Goal: Information Seeking & Learning: Check status

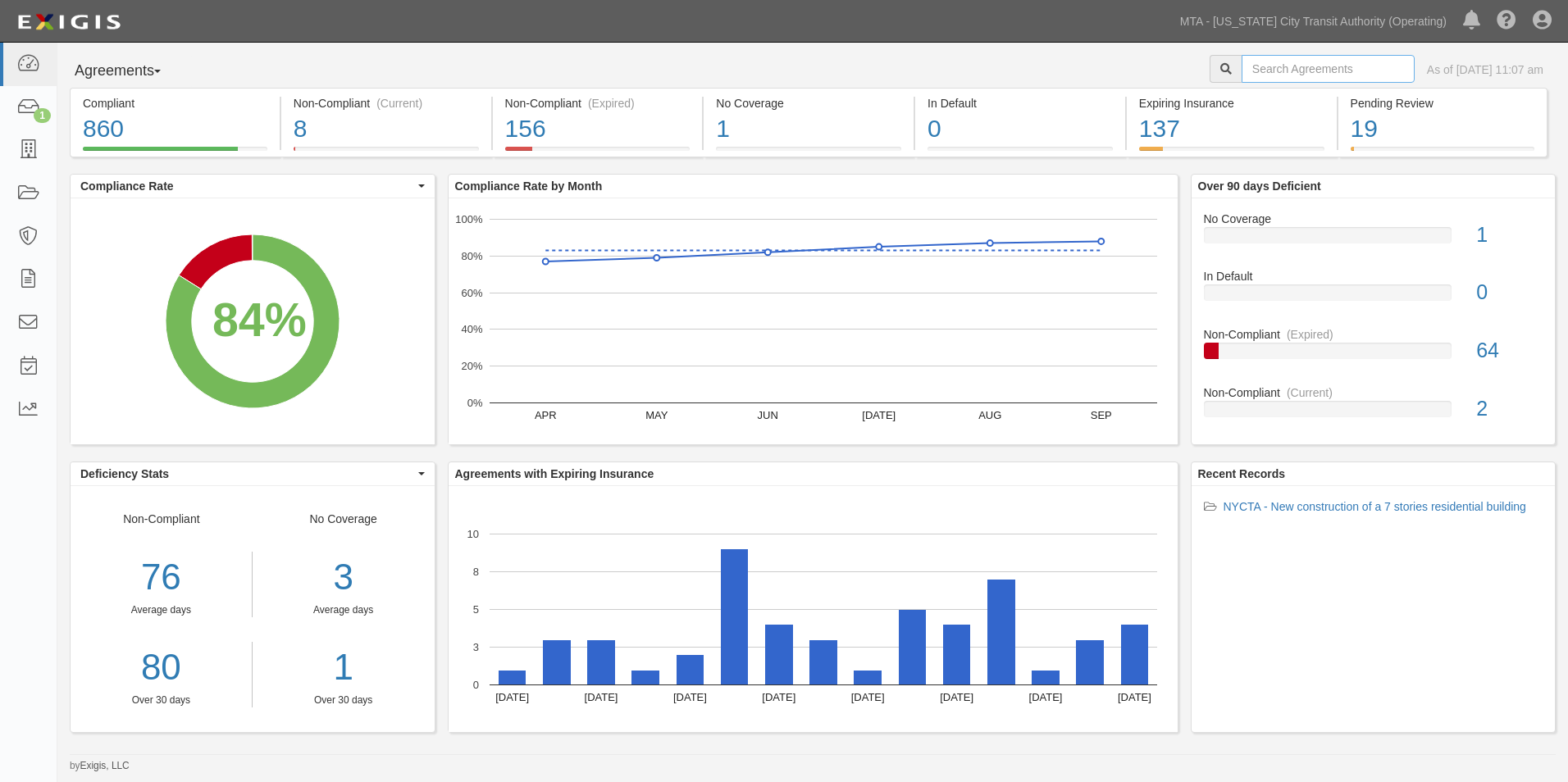
click at [1269, 63] on input "text" at bounding box center [1327, 69] width 173 height 28
click at [1258, 68] on input "text" at bounding box center [1327, 69] width 173 height 28
type input "INS1346"
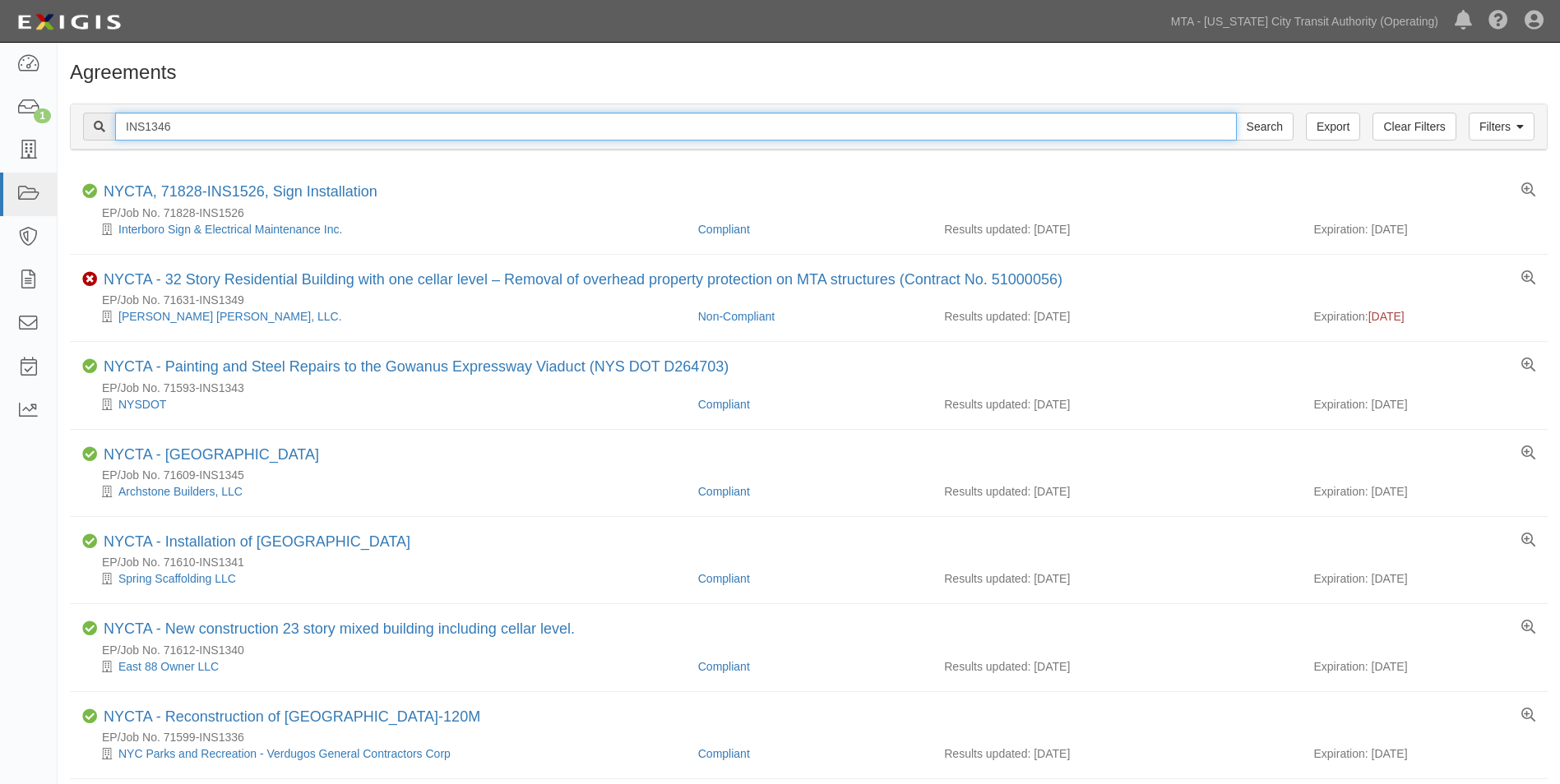
click at [299, 127] on input "INS1346" at bounding box center [676, 127] width 1122 height 28
drag, startPoint x: 299, startPoint y: 126, endPoint x: 72, endPoint y: 120, distance: 227.1
click at [72, 120] on div "Filters Clear Filters Export INS1346 Search Filters" at bounding box center [808, 127] width 1476 height 45
type input "71719"
click at [1236, 113] on input "Search" at bounding box center [1265, 127] width 58 height 28
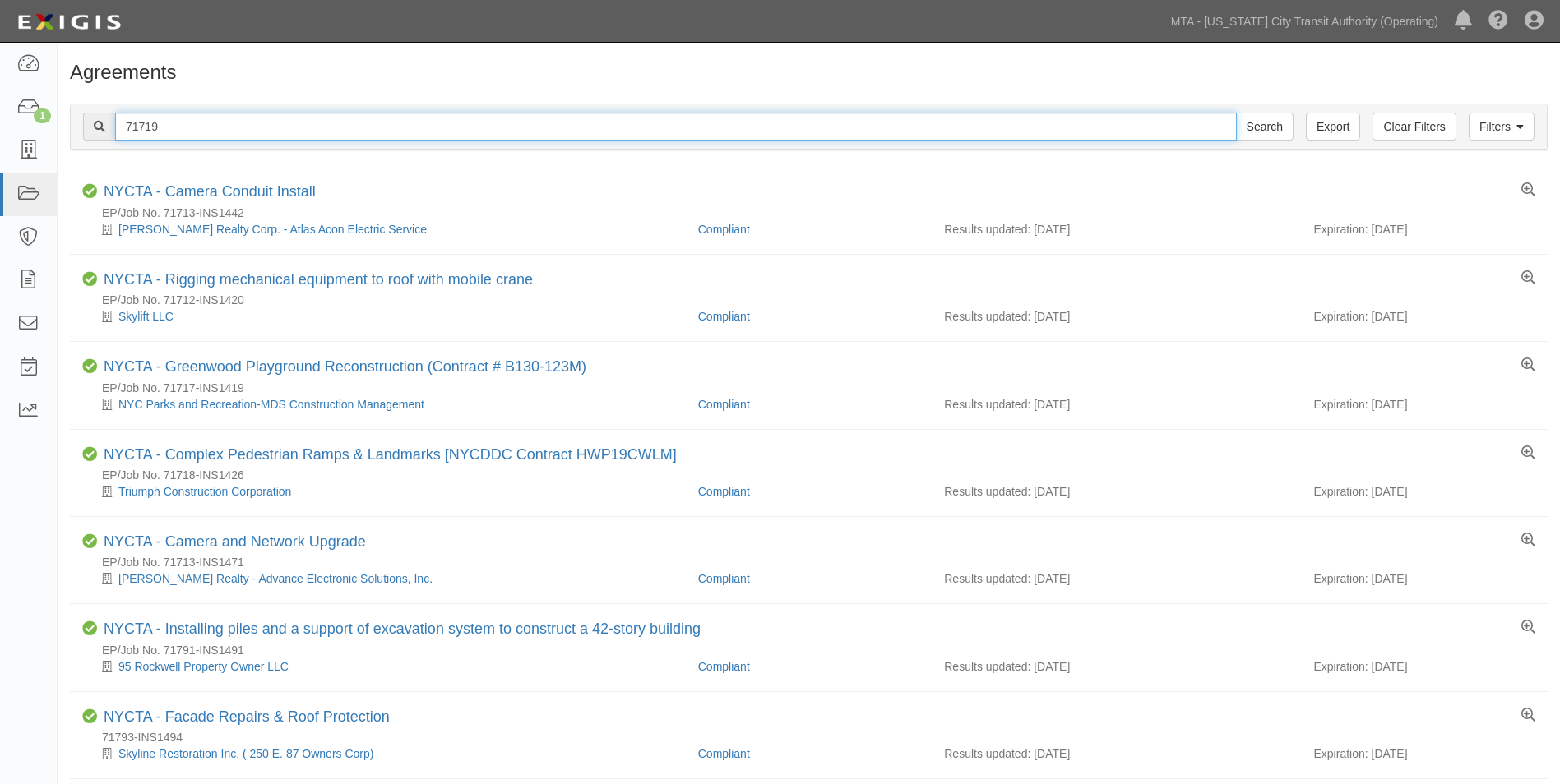
drag, startPoint x: 195, startPoint y: 115, endPoint x: 69, endPoint y: 115, distance: 126.0
click at [69, 115] on div "Filters Clear Filters Export 71719 Search Filters Compliance Status Compliant N…" at bounding box center [809, 129] width 1503 height 76
type input "re-earth"
click at [1236, 113] on input "Search" at bounding box center [1265, 127] width 58 height 28
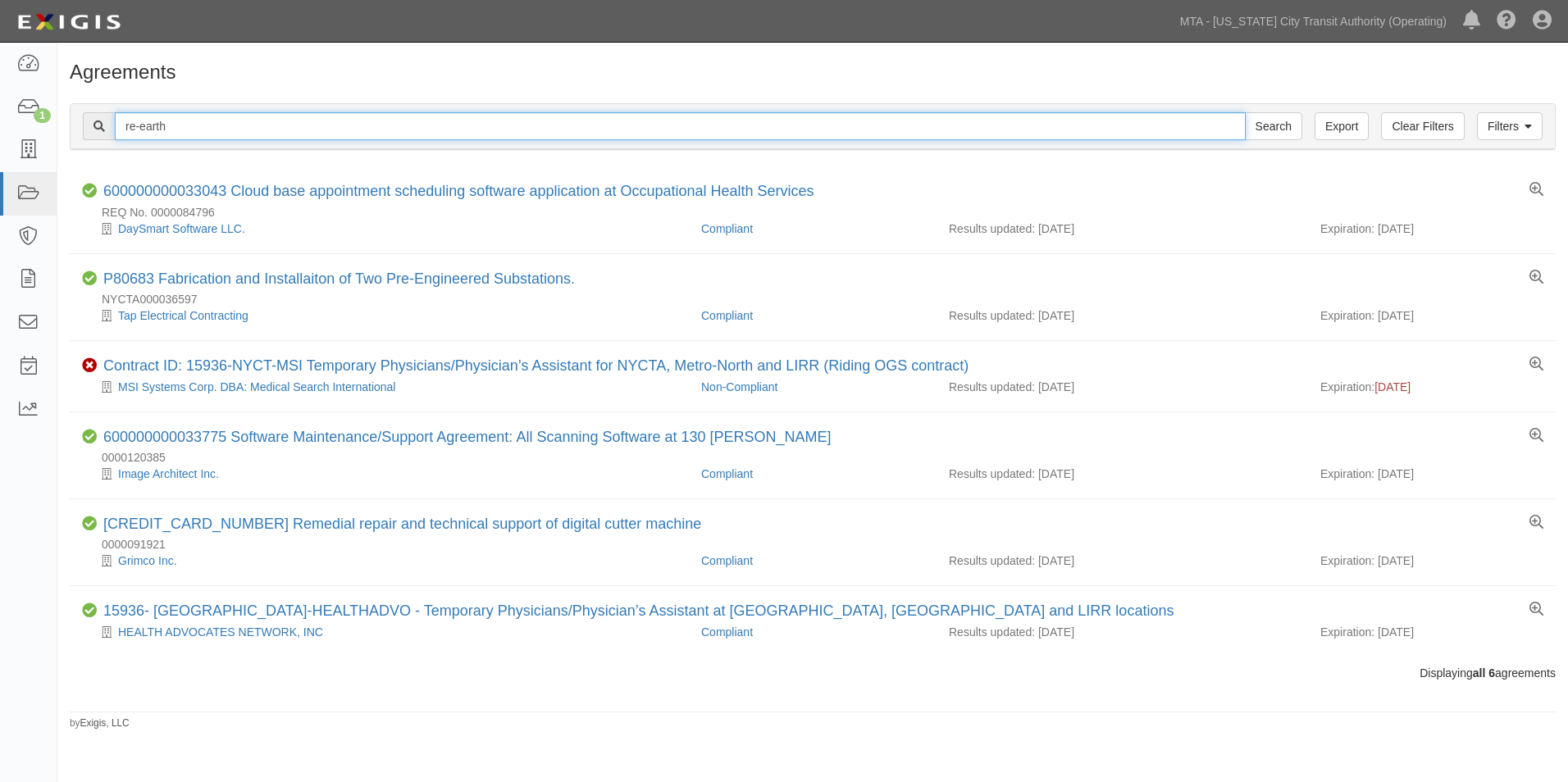
drag, startPoint x: 606, startPoint y: 123, endPoint x: -152, endPoint y: 87, distance: 758.9
click at [0, 87] on html "Toggle navigation Dashboard 1 Inbox Parties Agreements Coverages Documents Mess…" at bounding box center [784, 377] width 1568 height 754
type input "HWS2023X"
click at [1245, 113] on input "Search" at bounding box center [1273, 126] width 58 height 28
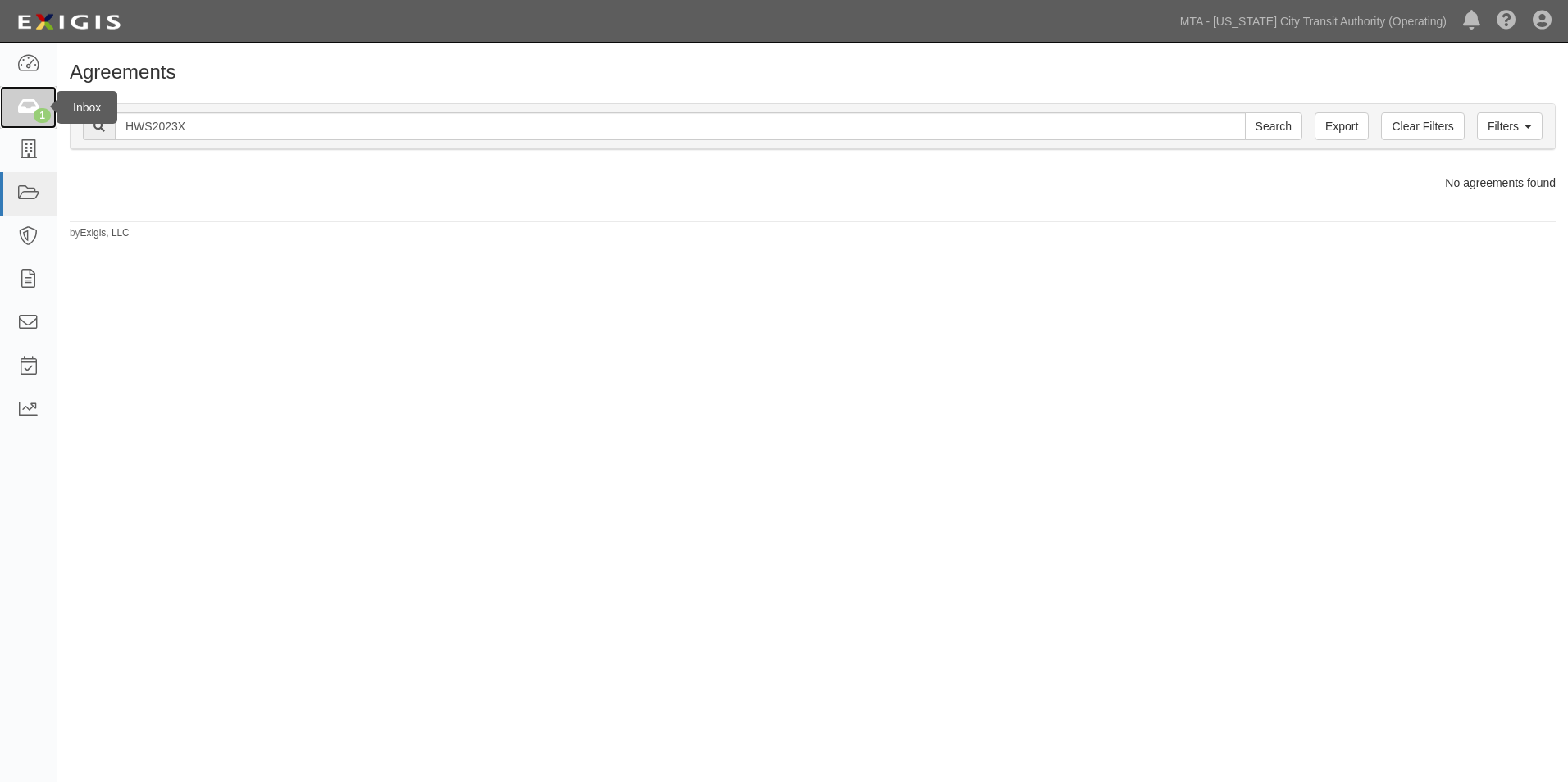
click at [36, 102] on icon at bounding box center [28, 108] width 23 height 19
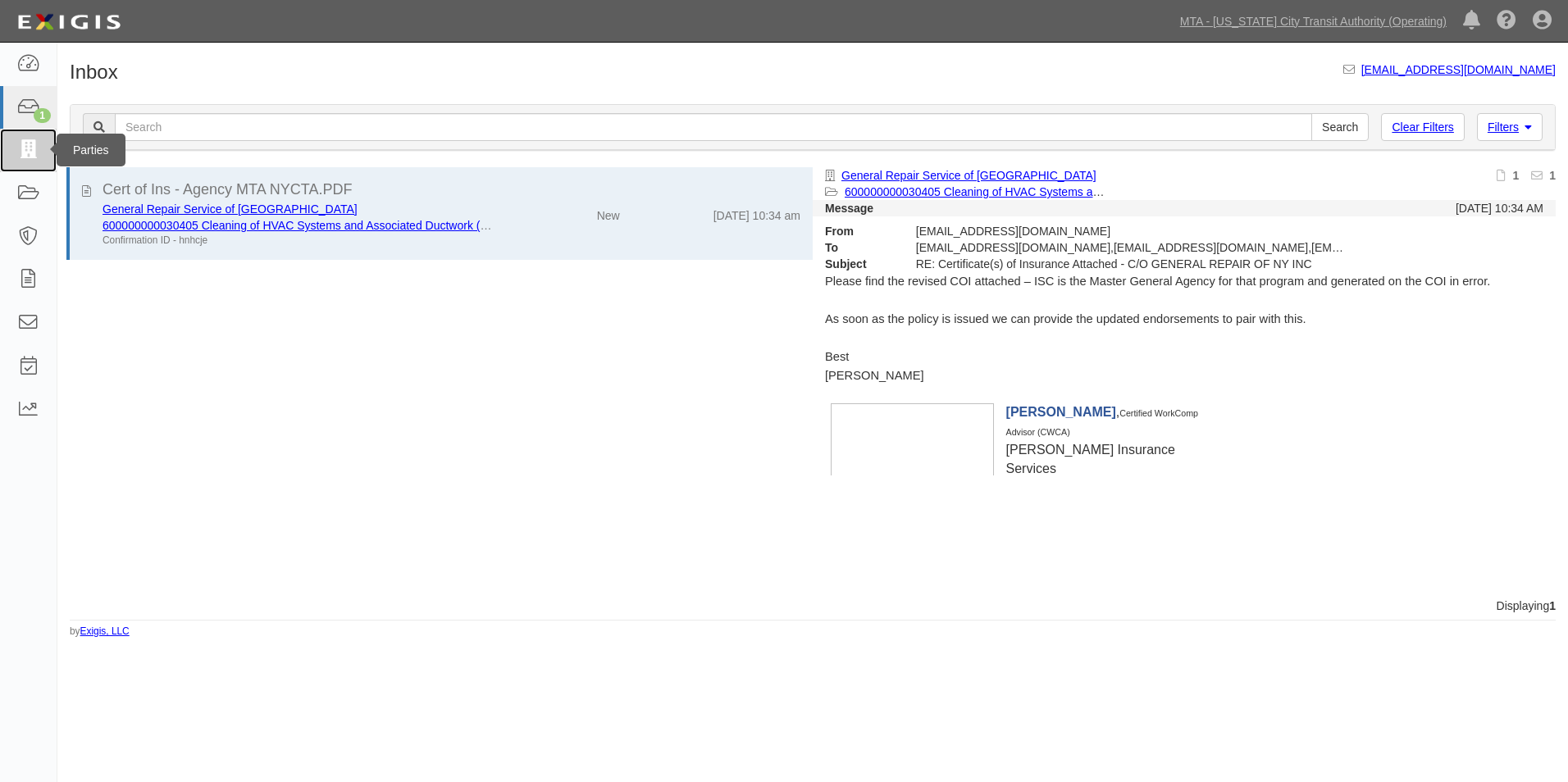
click at [33, 157] on icon at bounding box center [28, 151] width 23 height 19
click at [34, 99] on icon at bounding box center [28, 108] width 23 height 19
click at [25, 159] on icon at bounding box center [28, 151] width 23 height 19
click at [31, 117] on link "1" at bounding box center [28, 108] width 57 height 44
click at [36, 72] on icon at bounding box center [28, 65] width 23 height 19
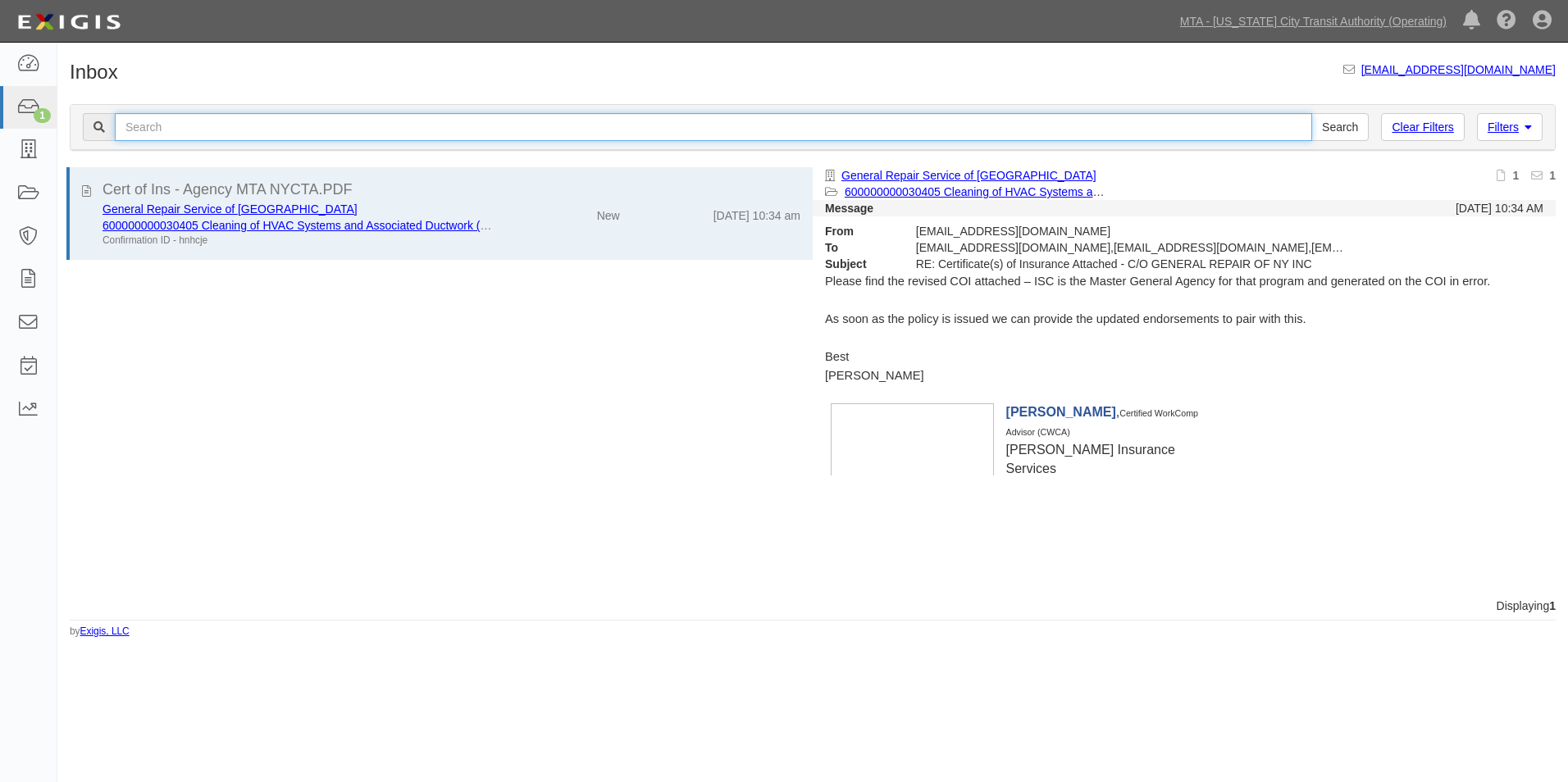
click at [201, 123] on input "text" at bounding box center [713, 127] width 1197 height 28
type input "ins1346"
click at [1311, 114] on input "Search" at bounding box center [1339, 127] width 58 height 28
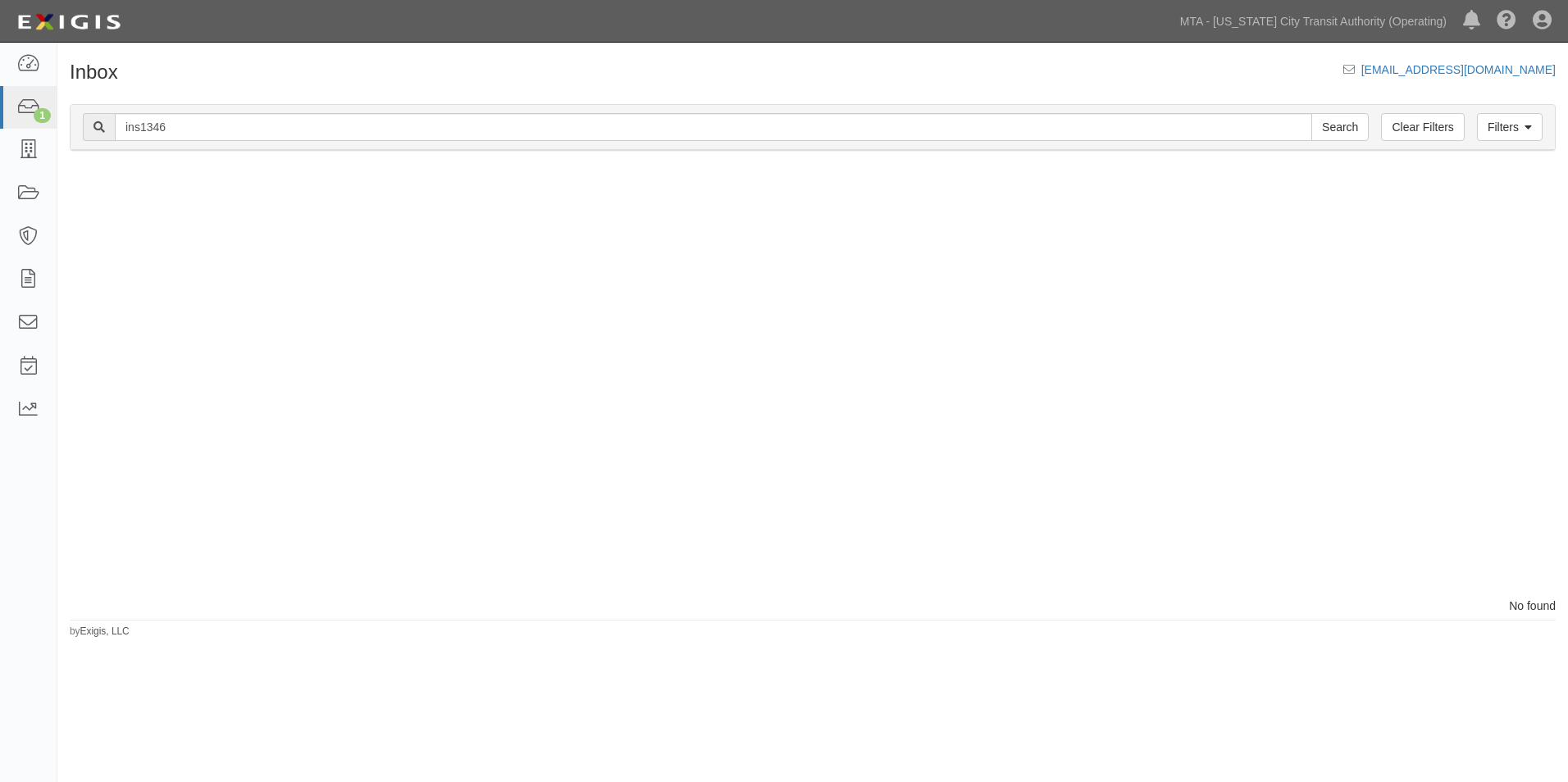
click at [109, 127] on div "ins1346 Search" at bounding box center [725, 127] width 1286 height 28
click at [323, 93] on div "Filters Clear Filters ins1346 Search Filters Document Status New Transcribed Da…" at bounding box center [813, 130] width 1510 height 76
drag, startPoint x: 314, startPoint y: 121, endPoint x: 136, endPoint y: 128, distance: 178.1
click at [197, 120] on input "ins1346" at bounding box center [713, 127] width 1197 height 28
click at [141, 137] on input "ins1346" at bounding box center [713, 127] width 1197 height 28
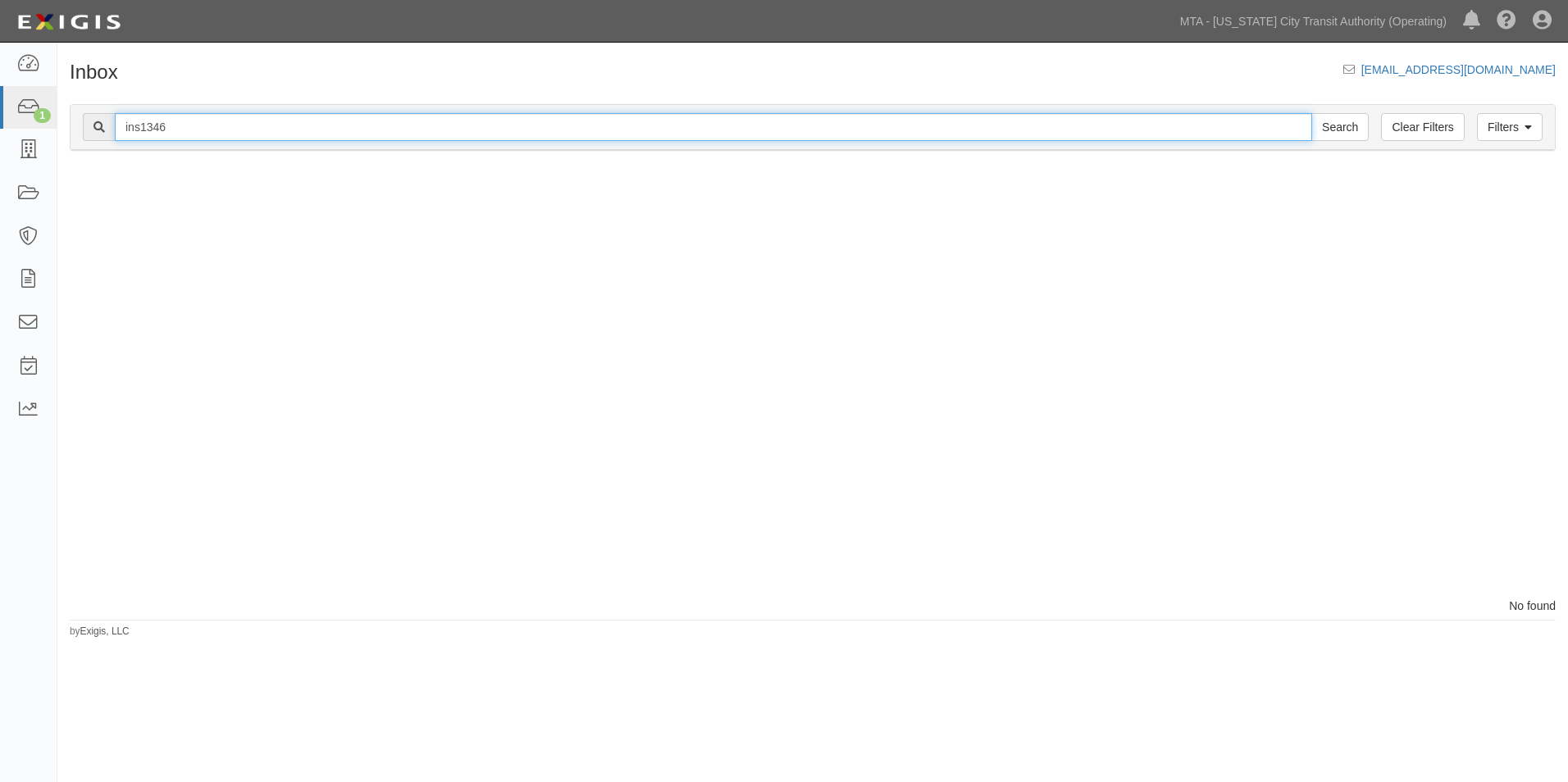
drag, startPoint x: 188, startPoint y: 132, endPoint x: 83, endPoint y: 117, distance: 106.1
click at [83, 117] on div "ins1346 Search" at bounding box center [725, 127] width 1286 height 28
type input "FeatherBenches Park"
click at [1311, 114] on input "Search" at bounding box center [1339, 127] width 58 height 28
click at [1436, 132] on link "Clear Filters" at bounding box center [1422, 127] width 83 height 28
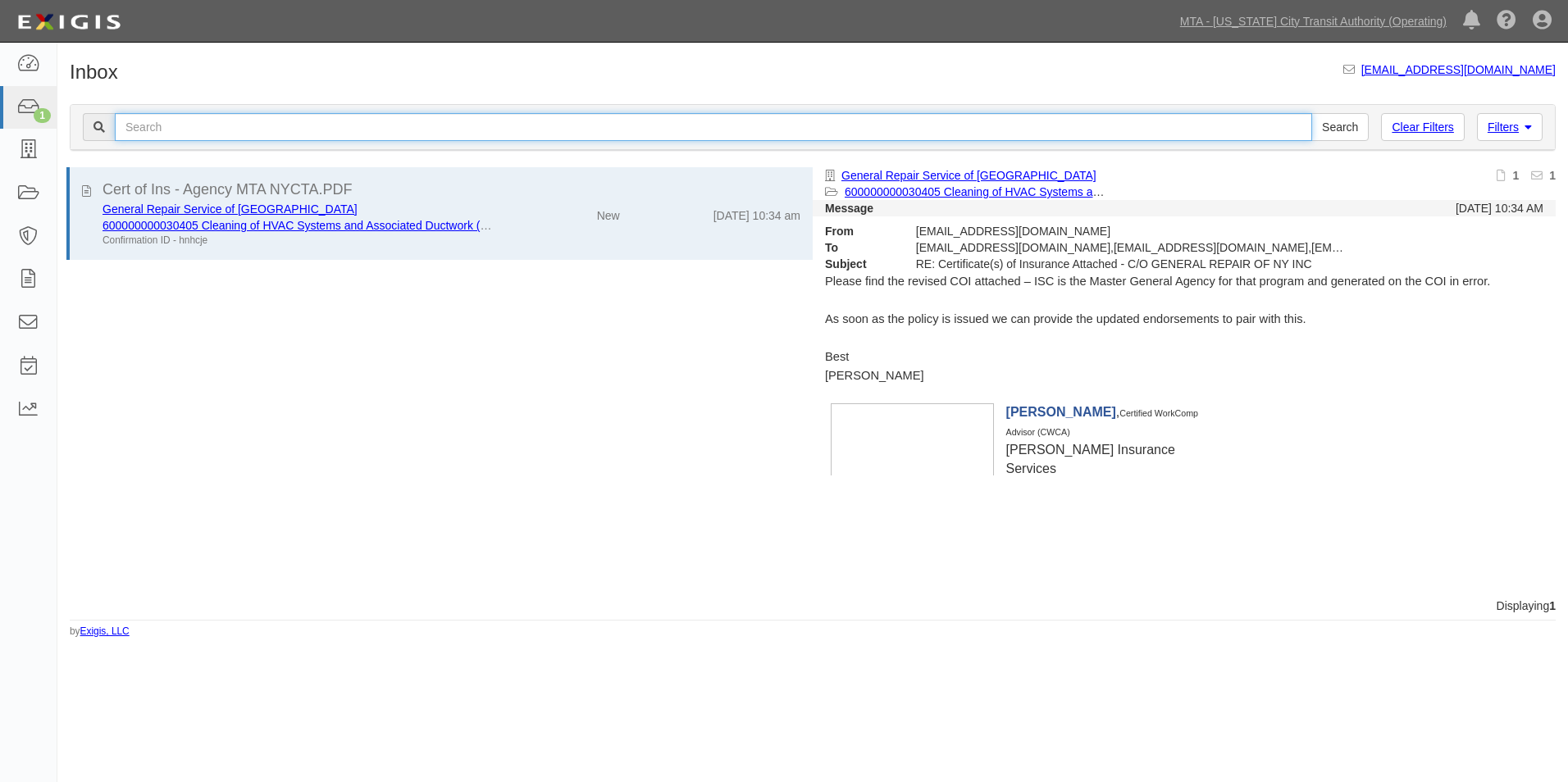
click at [178, 132] on input "text" at bounding box center [713, 127] width 1197 height 28
click at [38, 69] on icon at bounding box center [28, 65] width 23 height 19
click at [27, 43] on link at bounding box center [28, 65] width 57 height 44
click at [68, 22] on img at bounding box center [69, 22] width 114 height 29
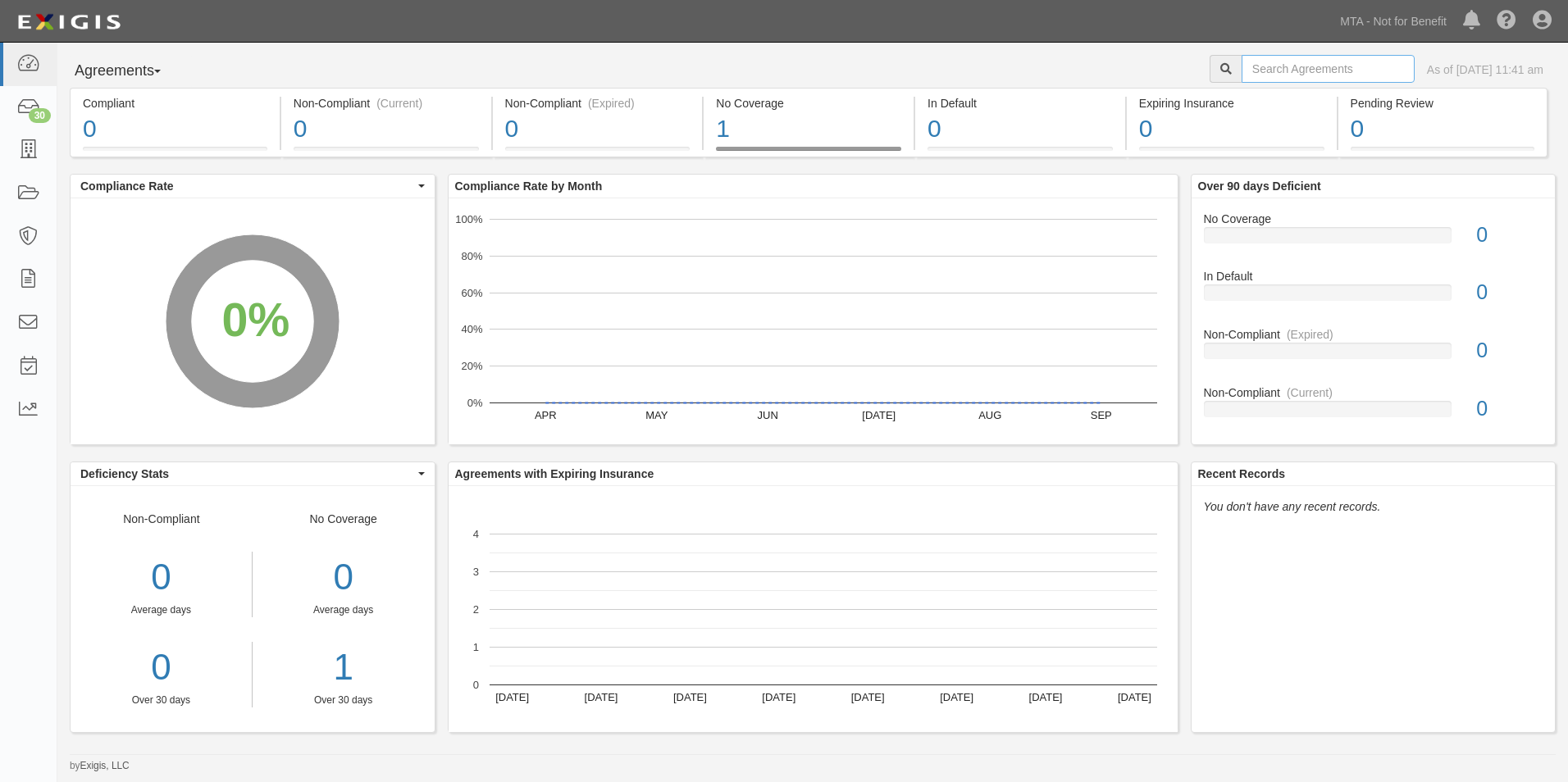
click at [1302, 71] on input "text" at bounding box center [1327, 69] width 173 height 28
type input "71719"
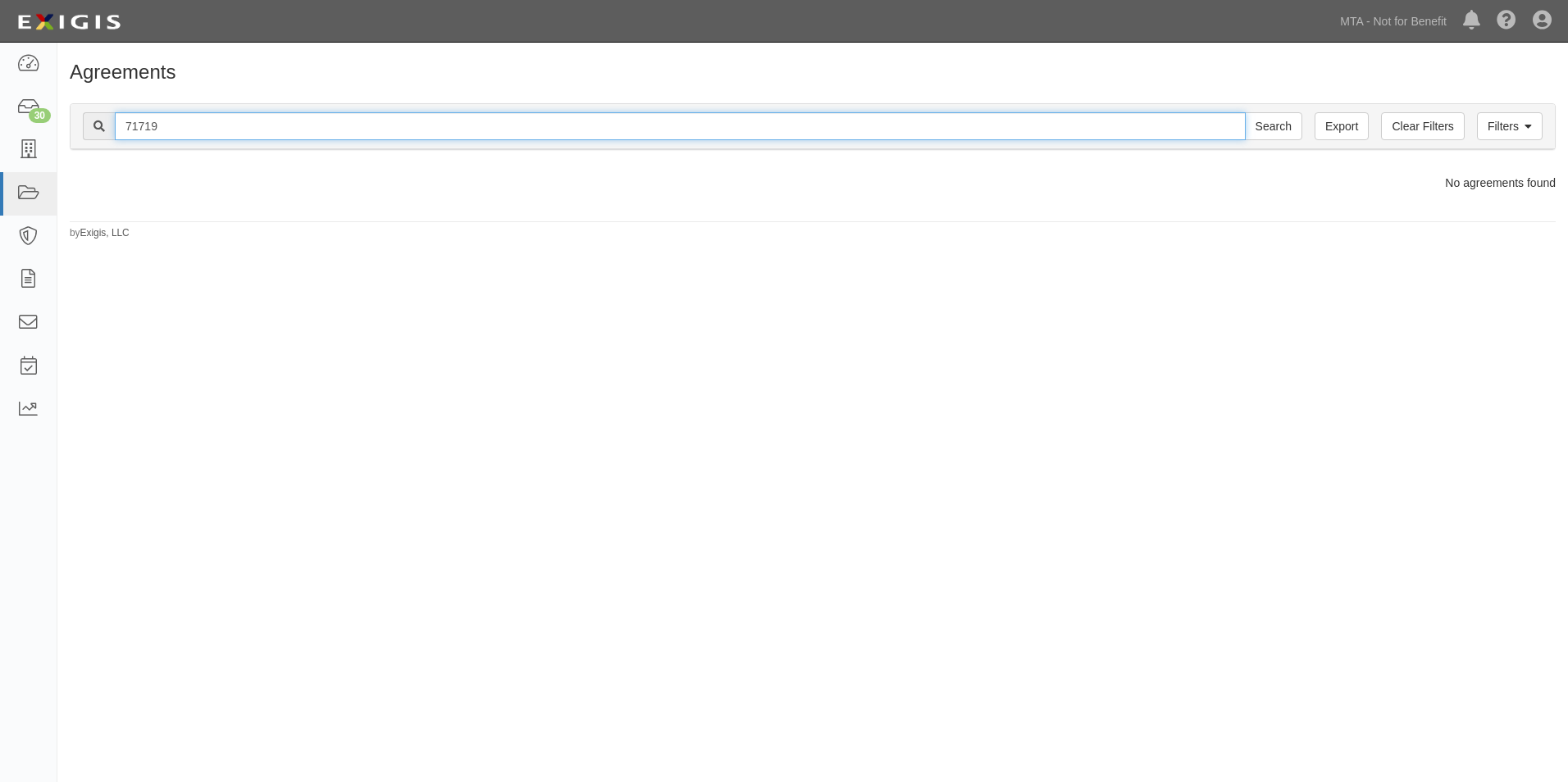
click at [1031, 130] on input "71719" at bounding box center [679, 126] width 1131 height 28
drag, startPoint x: 1031, startPoint y: 130, endPoint x: 168, endPoint y: 142, distance: 863.1
click at [168, 142] on div "Filters Clear Filters Export 71719 Search Filters" at bounding box center [812, 126] width 1484 height 45
type input "INS1346"
click at [1245, 113] on input "Search" at bounding box center [1273, 126] width 58 height 28
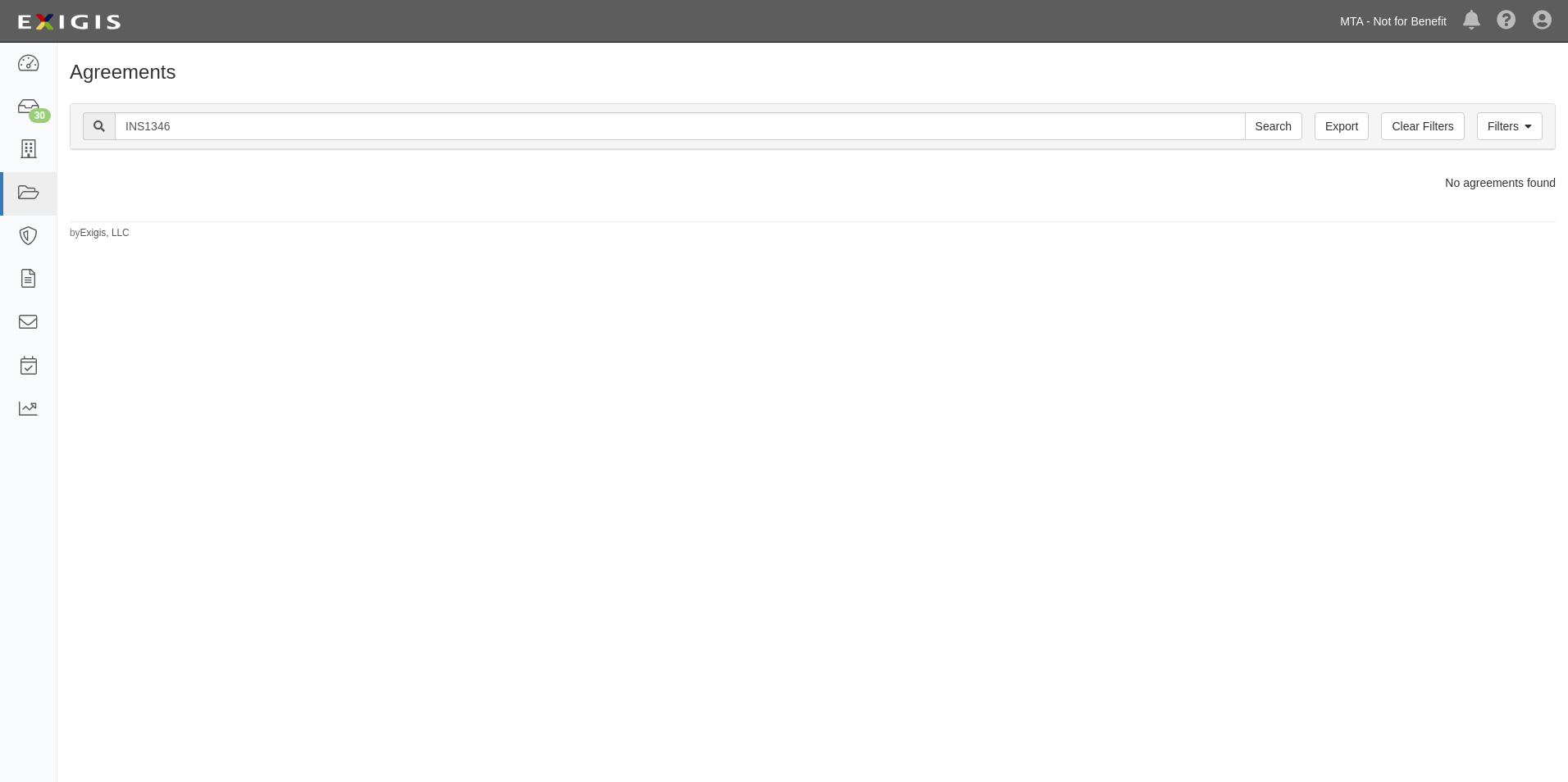
click at [1402, 20] on link "MTA - Not for Benefit" at bounding box center [1393, 22] width 123 height 33
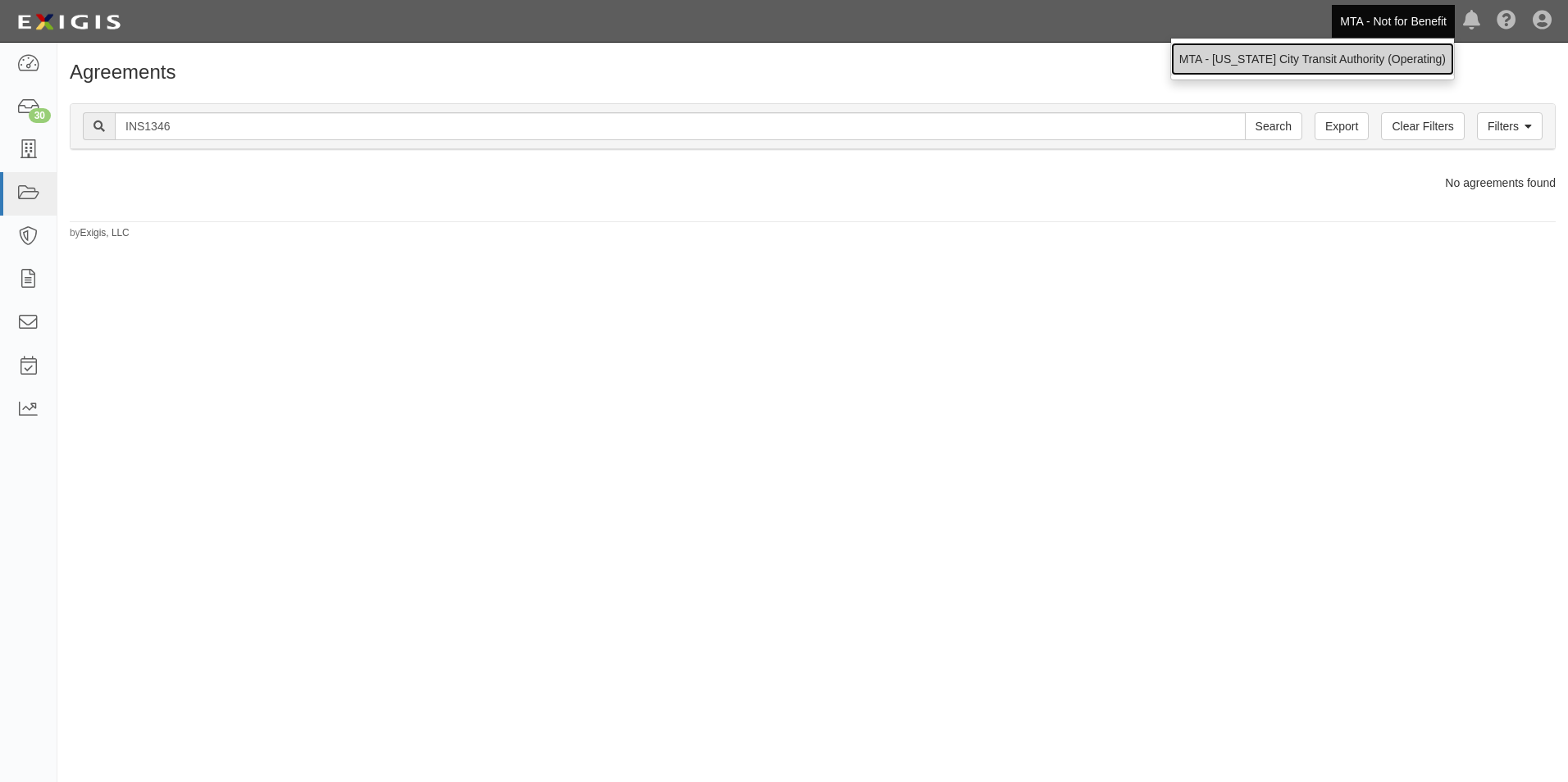
click at [1328, 74] on link "MTA - [US_STATE] City Transit Authority (Operating)" at bounding box center [1312, 59] width 283 height 33
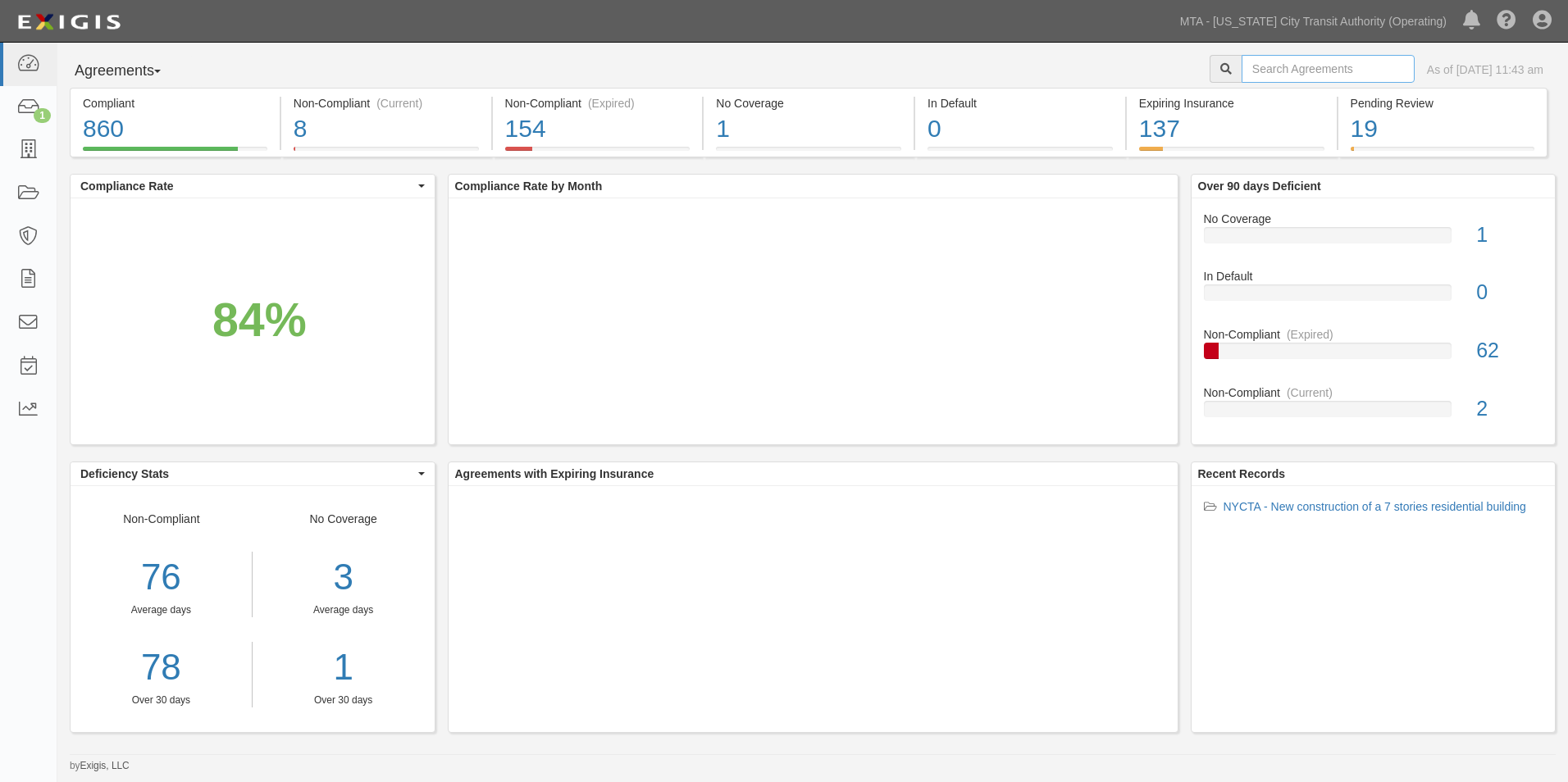
click at [1308, 60] on input "text" at bounding box center [1327, 69] width 173 height 28
type input "71719"
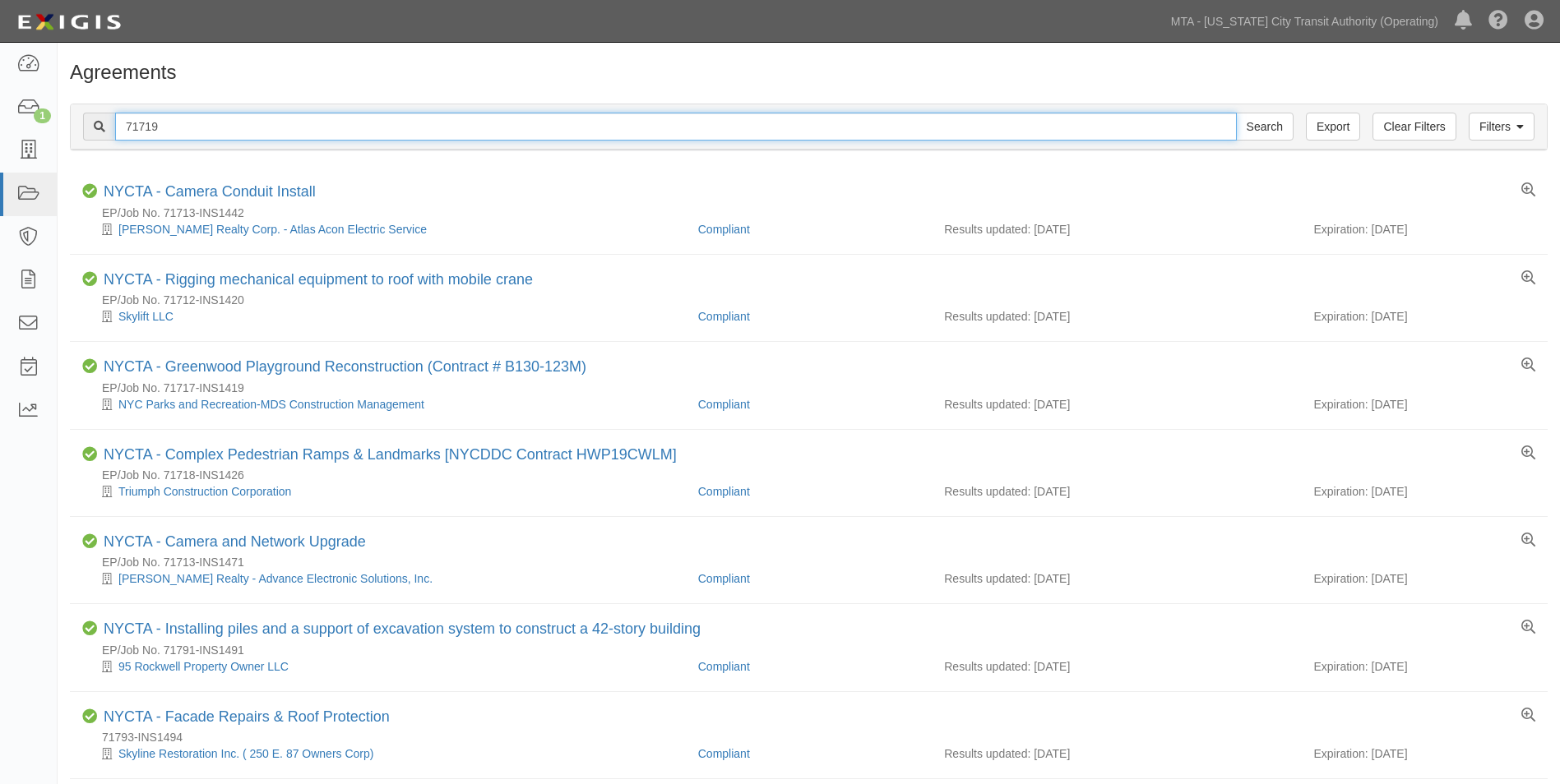
drag, startPoint x: 202, startPoint y: 113, endPoint x: -3, endPoint y: 97, distance: 205.6
type input "INS1346"
click at [1236, 113] on input "Search" at bounding box center [1265, 127] width 58 height 28
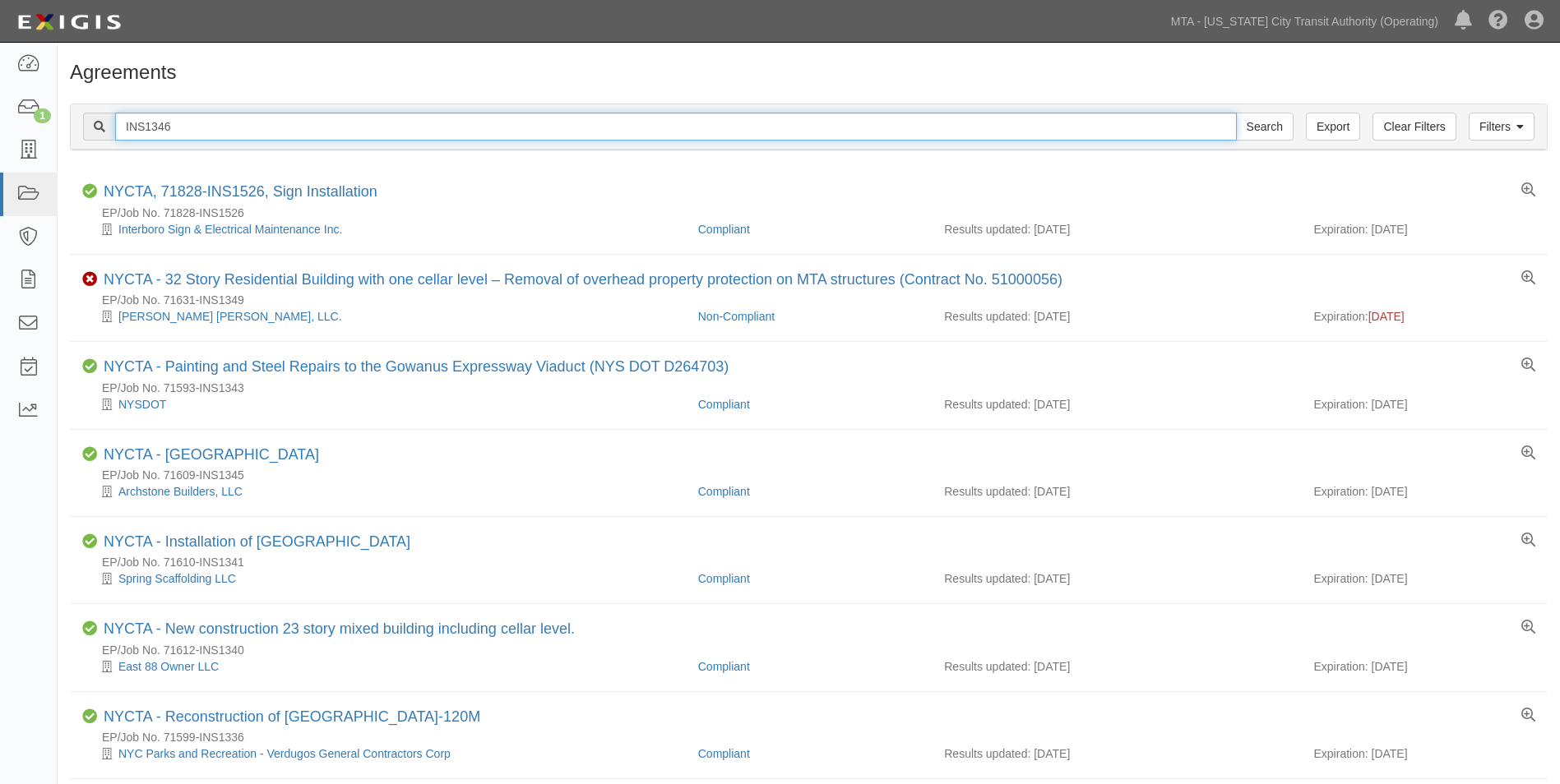
drag, startPoint x: 198, startPoint y: 123, endPoint x: -3, endPoint y: 93, distance: 203.2
type input "HWS2021R"
click at [1236, 113] on input "Search" at bounding box center [1265, 127] width 58 height 28
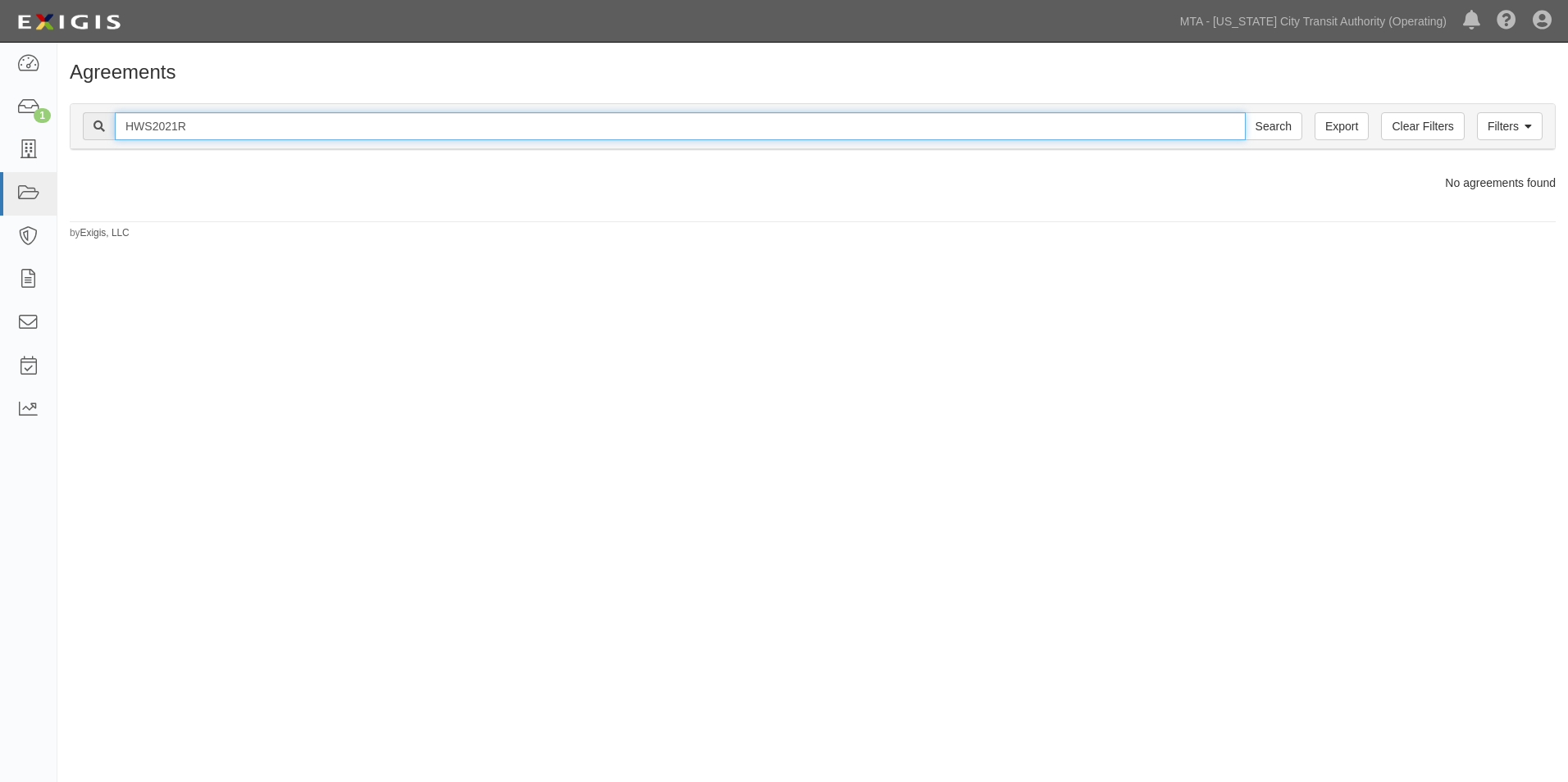
drag, startPoint x: 275, startPoint y: 136, endPoint x: 66, endPoint y: 126, distance: 209.2
click at [67, 126] on div "Filters Clear Filters Export HWS2021R Search Filters Compliance Status Complian…" at bounding box center [813, 129] width 1510 height 76
type input "Installation of sidewalks, curbs ramps"
click at [1245, 113] on input "Search" at bounding box center [1273, 126] width 58 height 28
drag, startPoint x: 349, startPoint y: 137, endPoint x: 255, endPoint y: 123, distance: 95.0
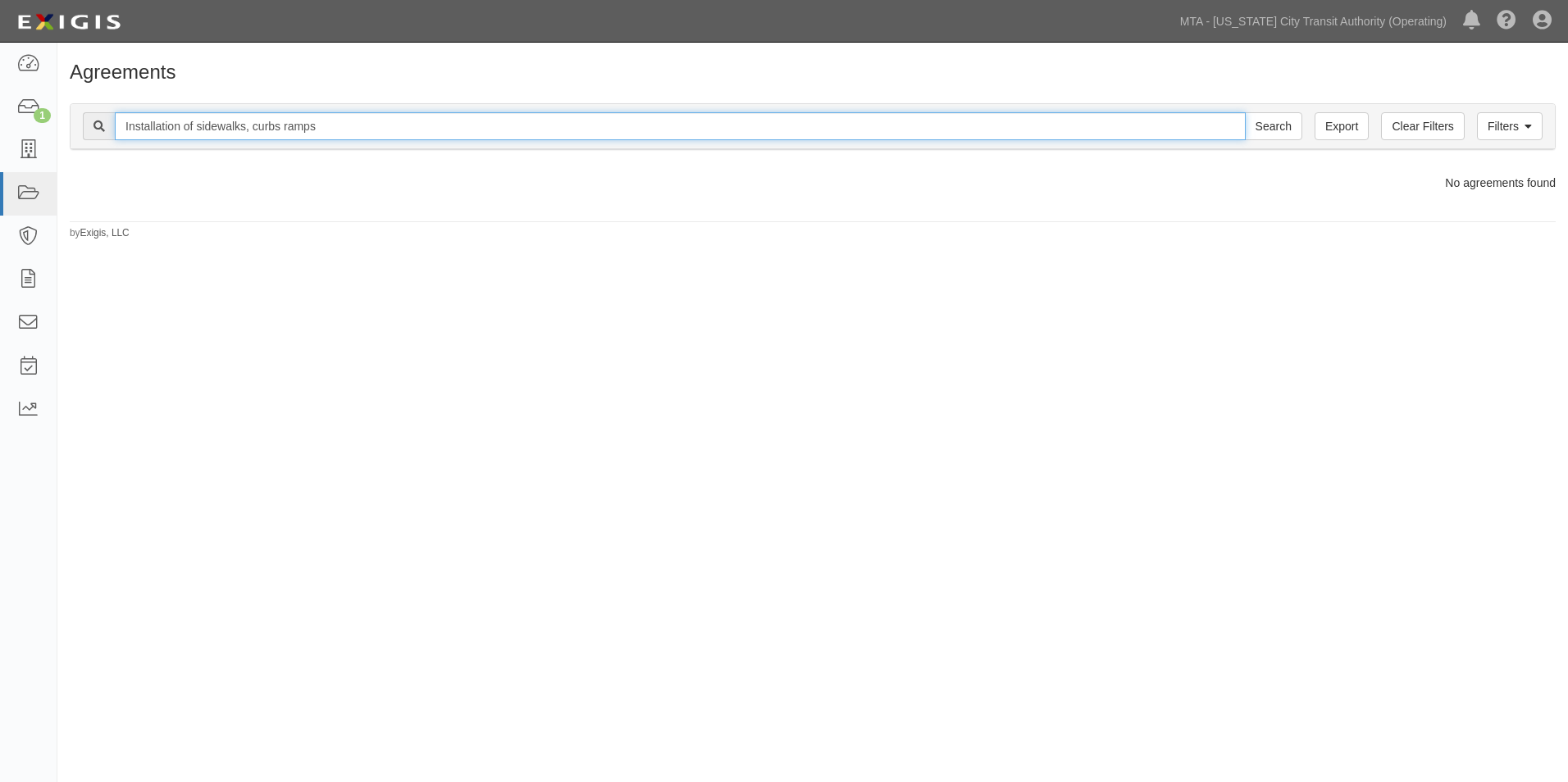
click at [255, 123] on input "Installation of sidewalks, curbs ramps" at bounding box center [679, 126] width 1131 height 28
type input "Installation of sidewalks"
click at [1245, 113] on input "Search" at bounding box center [1273, 126] width 58 height 28
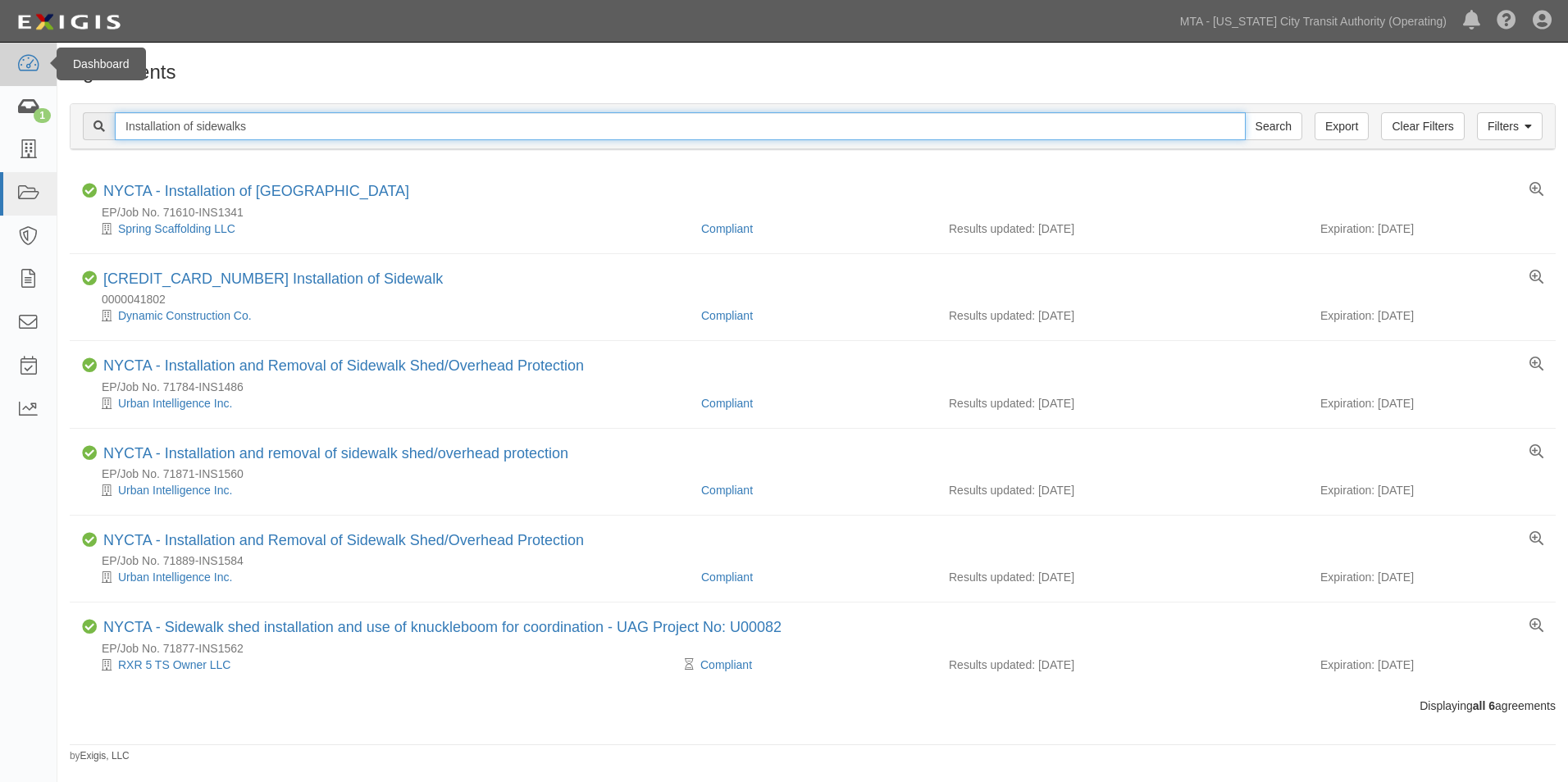
drag, startPoint x: 263, startPoint y: 126, endPoint x: 0, endPoint y: 75, distance: 267.9
click at [0, 75] on html "Toggle navigation Dashboard 1 Inbox Parties Agreements Coverages Documents Mess…" at bounding box center [784, 382] width 1568 height 764
type input "Re-Earch of Stroudsburg Inc."
click at [1245, 113] on input "Search" at bounding box center [1273, 126] width 58 height 28
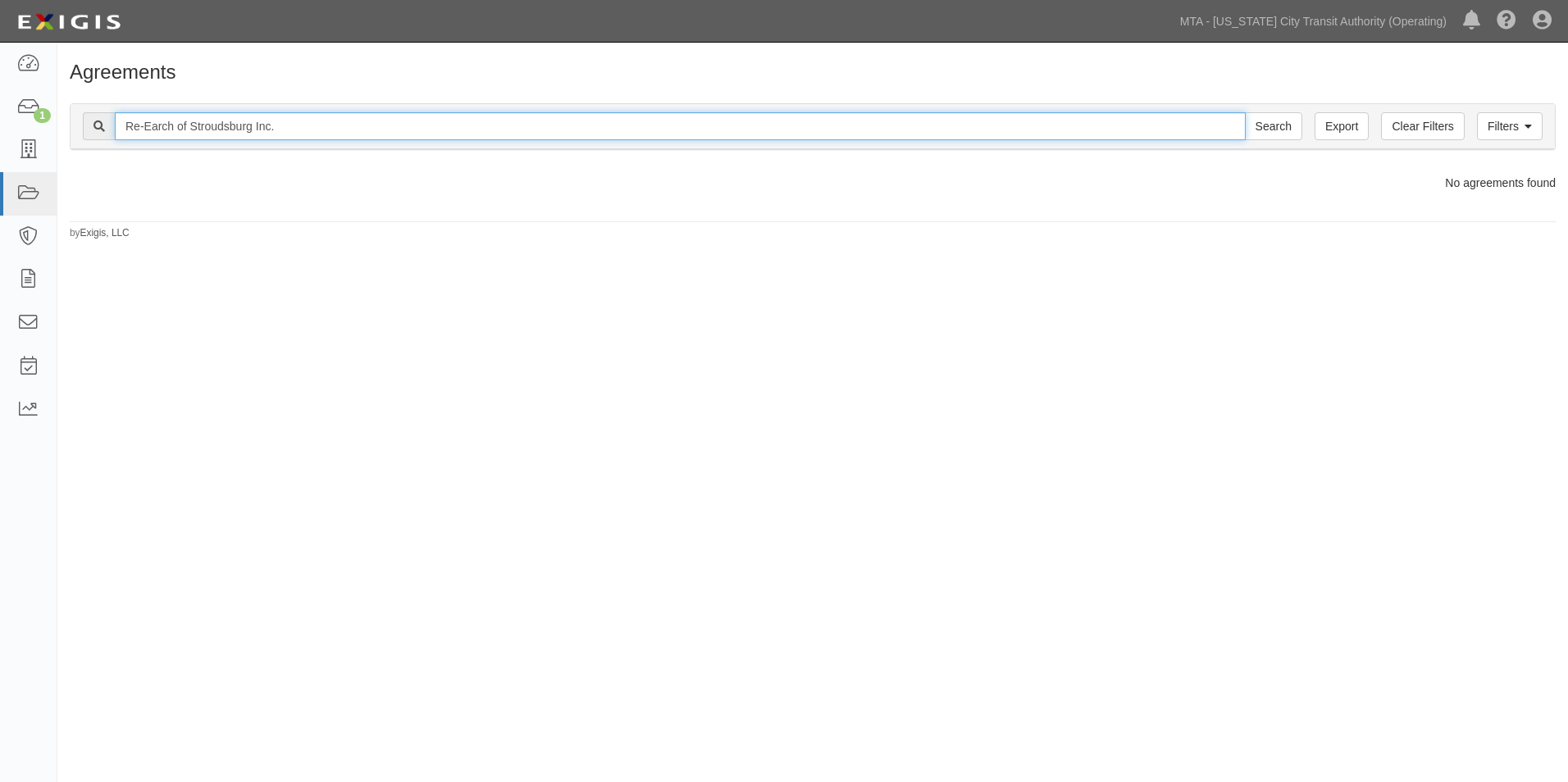
click at [163, 126] on input "Re-Earch of Stroudsburg Inc." at bounding box center [679, 126] width 1131 height 28
type input "Re-Earth of Stroudsburg Inc."
click at [1245, 113] on input "Search" at bounding box center [1273, 126] width 58 height 28
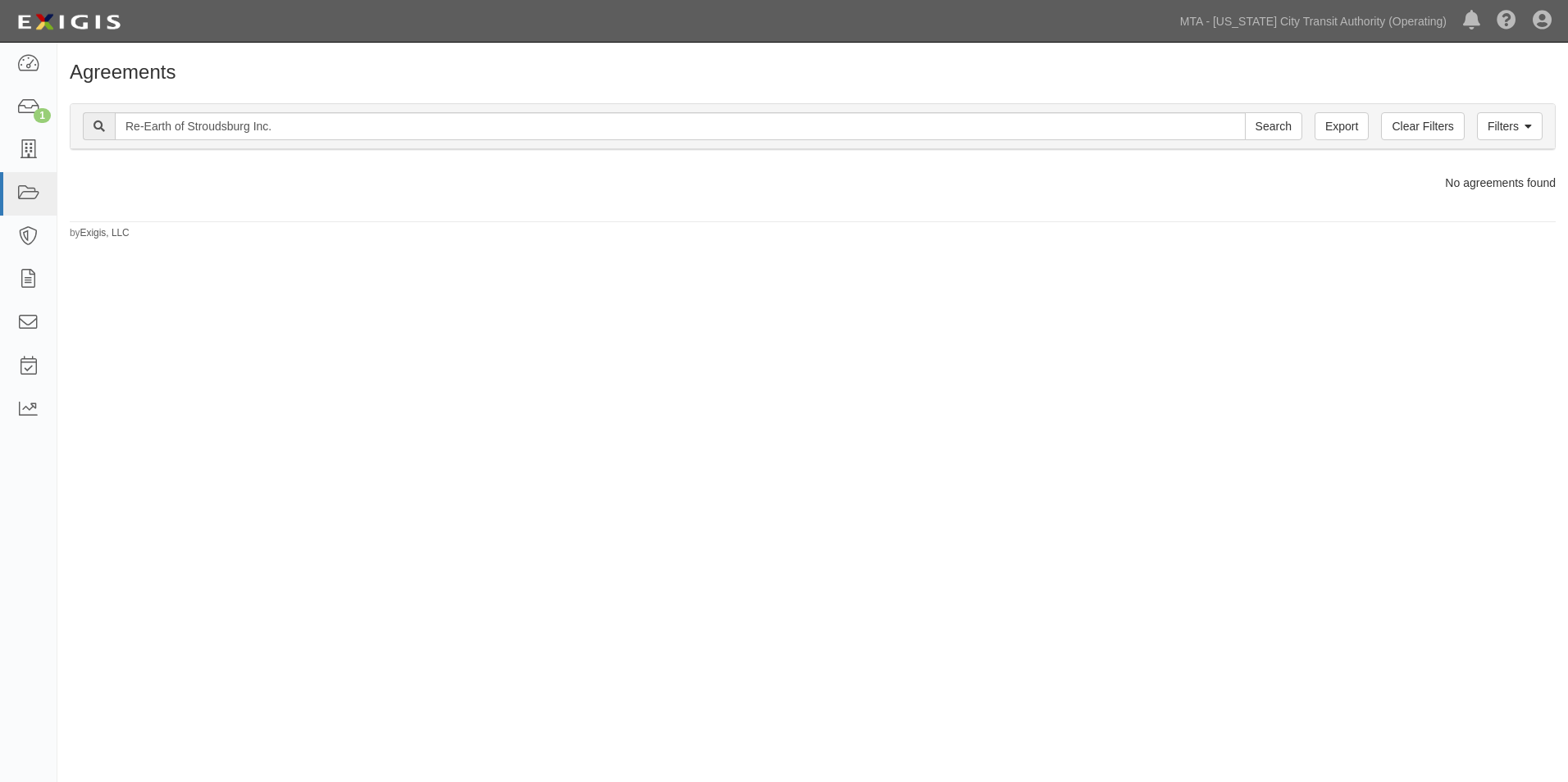
click at [327, 102] on div "Filters Clear Filters Export Re-Earth of Stroudsburg Inc. Search Filters Compli…" at bounding box center [813, 129] width 1510 height 76
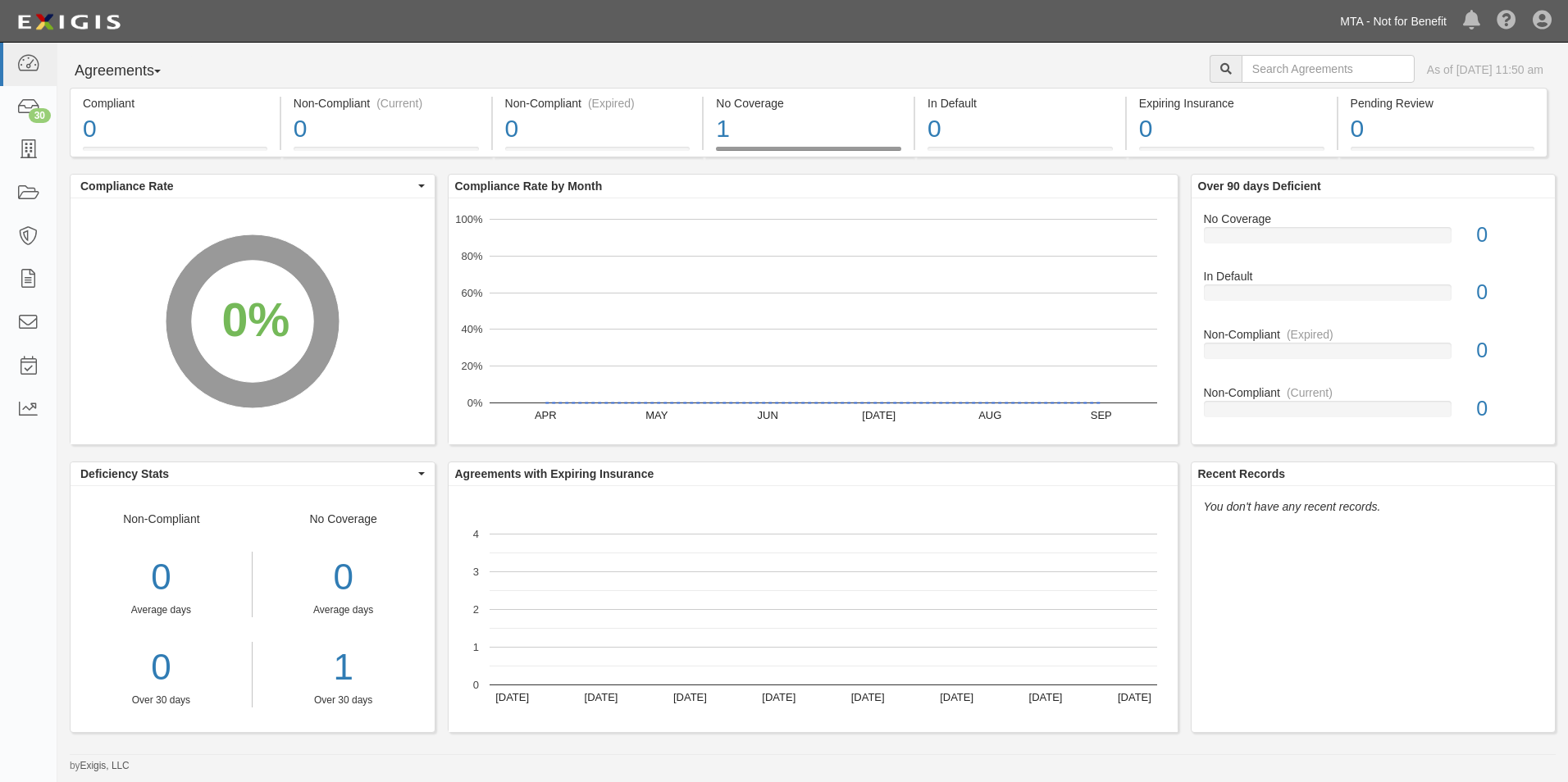
click at [1379, 22] on link "MTA - Not for Benefit" at bounding box center [1393, 22] width 123 height 33
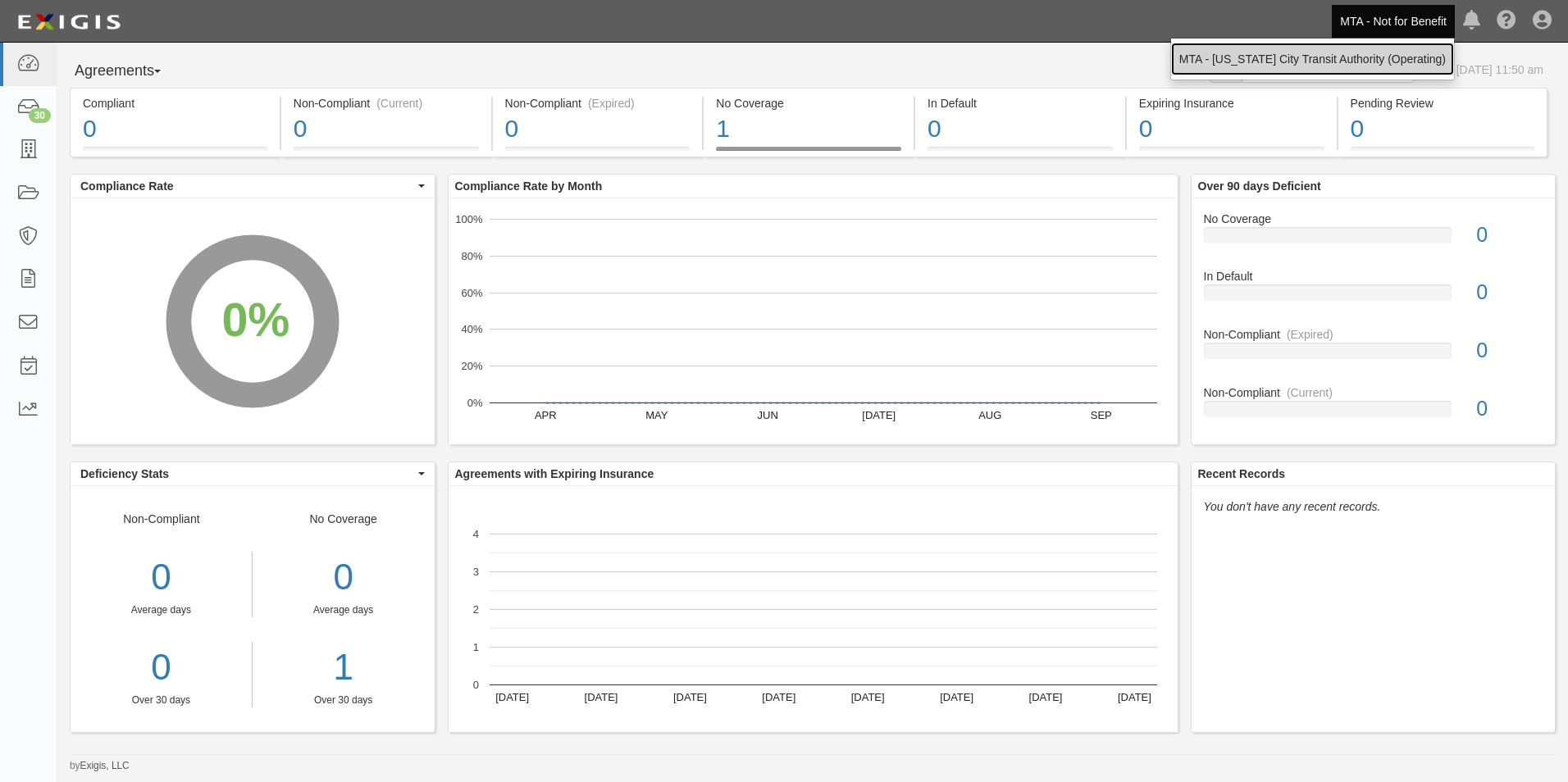
click at [1356, 59] on link "MTA - [US_STATE] City Transit Authority (Operating)" at bounding box center [1312, 59] width 283 height 33
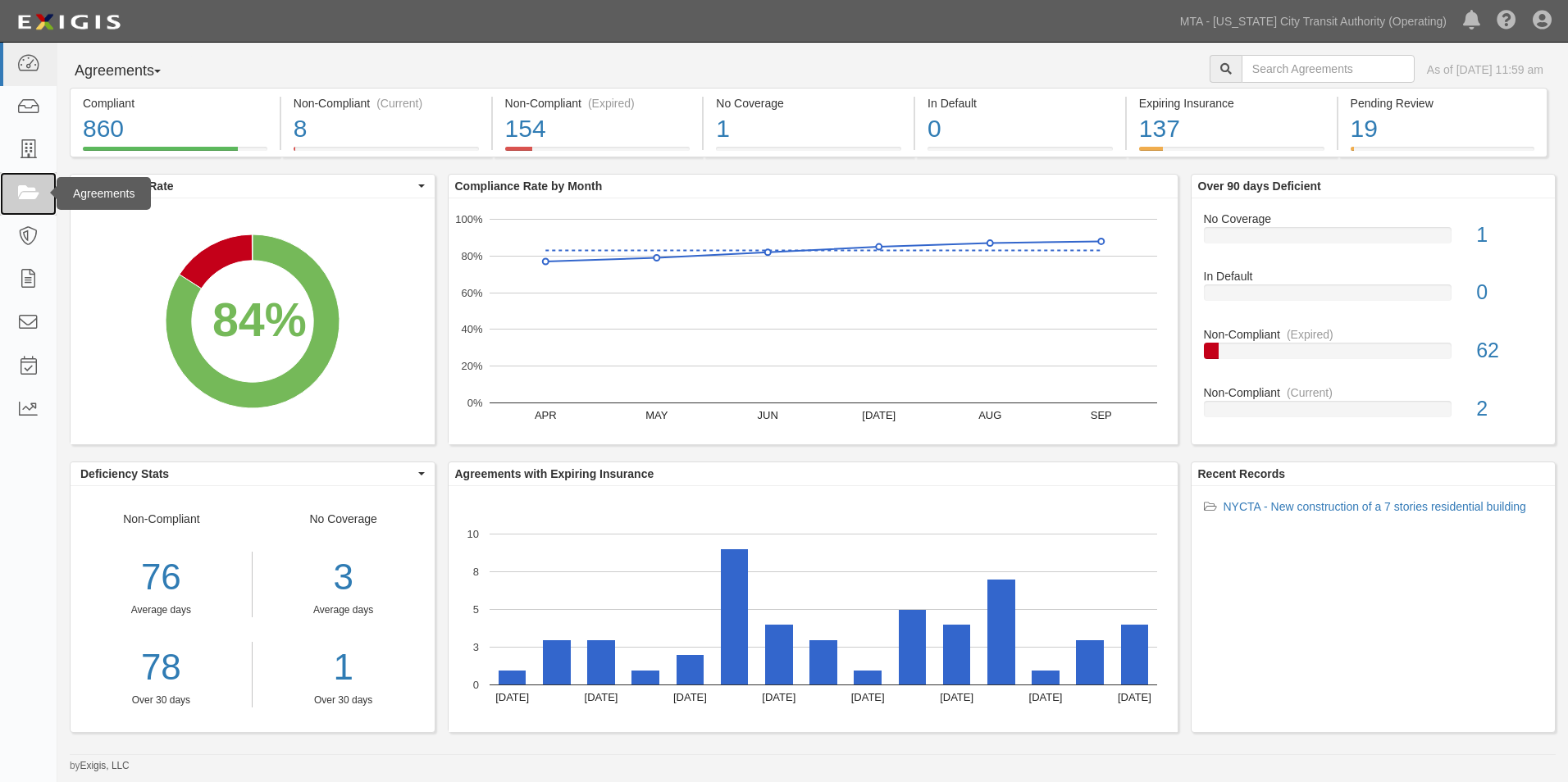
click at [25, 190] on icon at bounding box center [28, 194] width 23 height 19
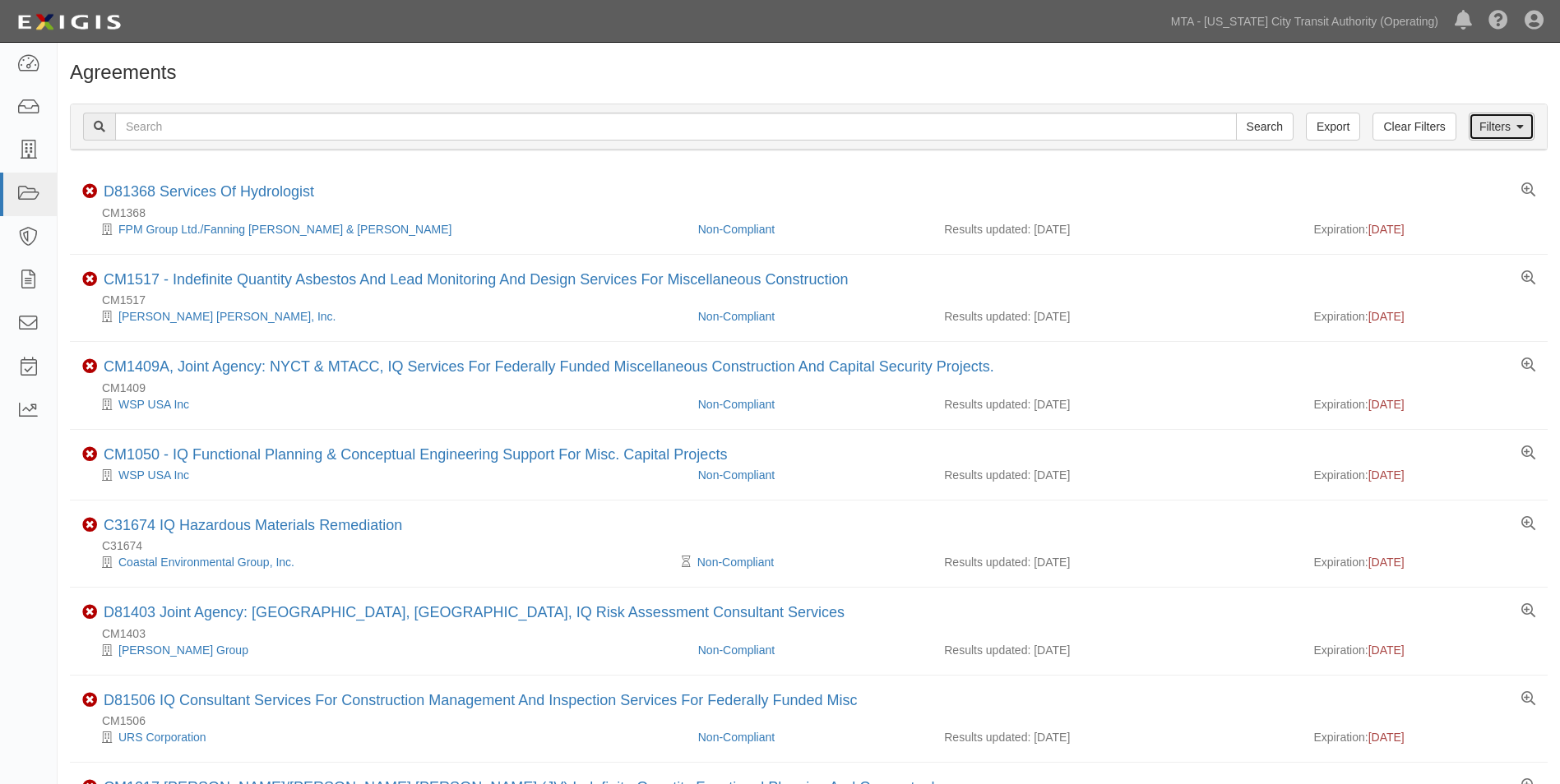
click at [1507, 134] on link "Filters" at bounding box center [1502, 127] width 66 height 28
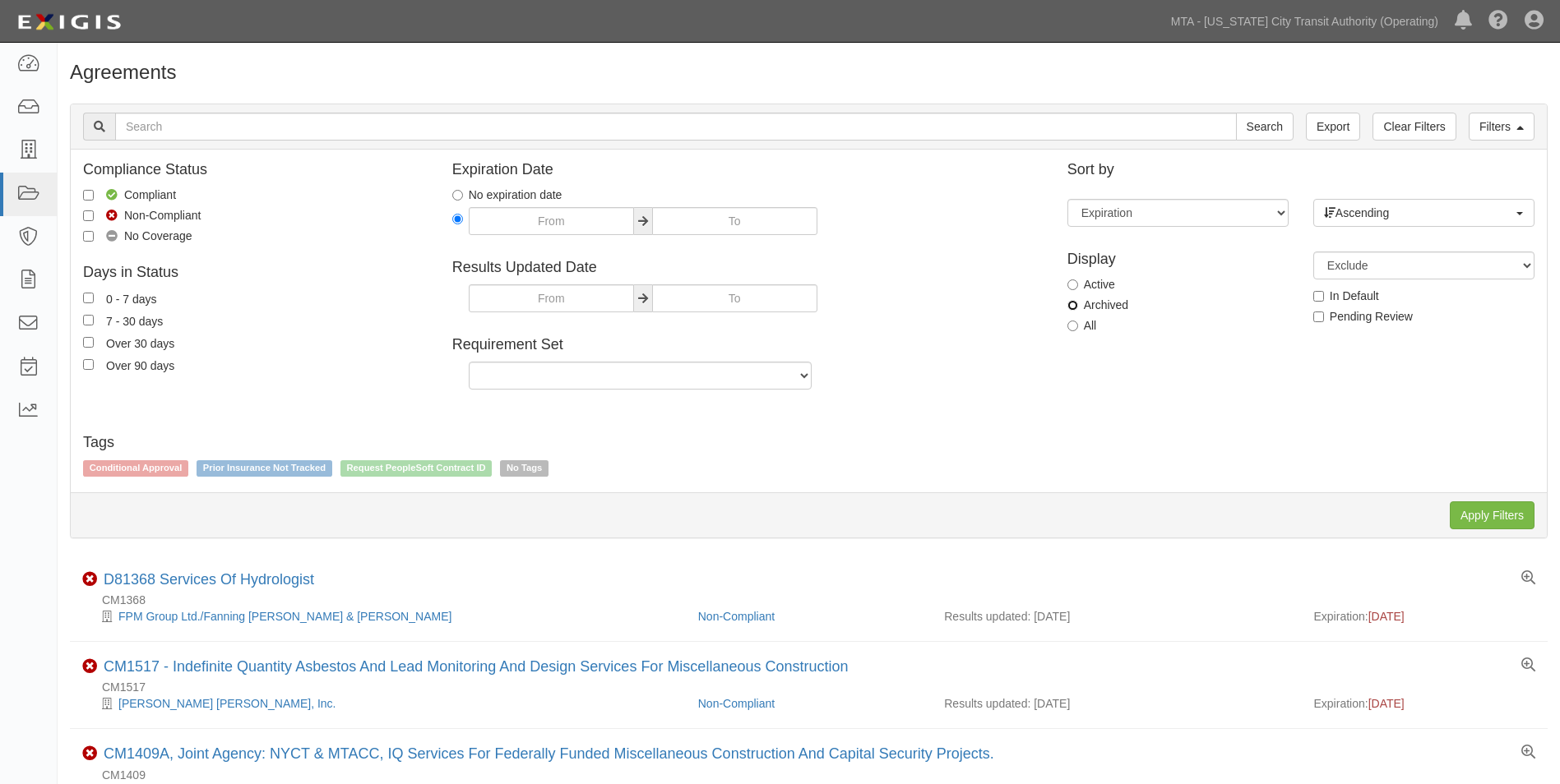
click at [1070, 308] on input "Archived" at bounding box center [1072, 305] width 10 height 10
radio input "true"
click at [1076, 323] on input "All" at bounding box center [1072, 326] width 10 height 10
radio input "true"
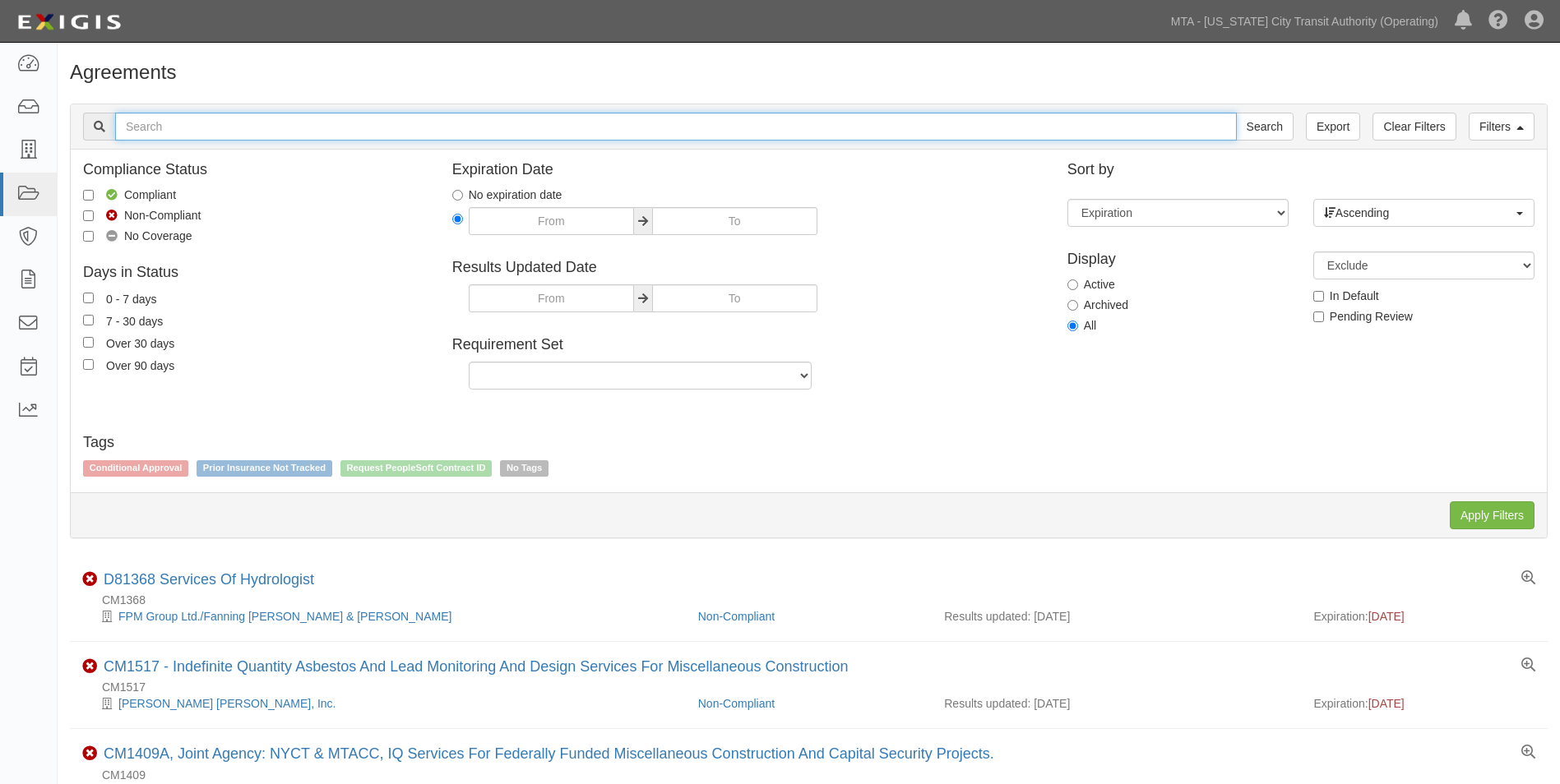
click at [539, 129] on input "text" at bounding box center [676, 127] width 1122 height 28
type input "INS1346"
click at [1236, 113] on input "Search" at bounding box center [1265, 127] width 58 height 28
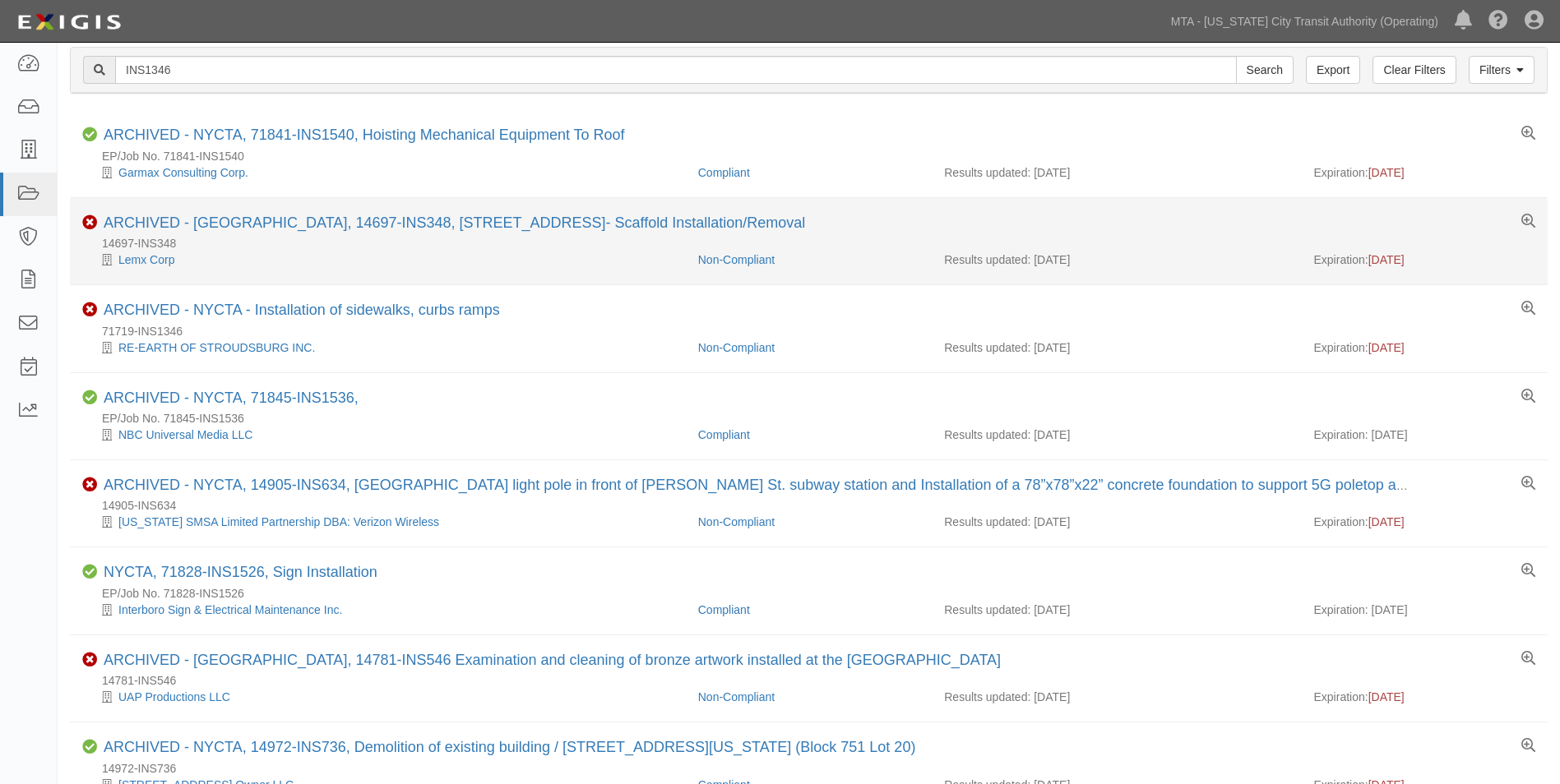
scroll to position [82, 0]
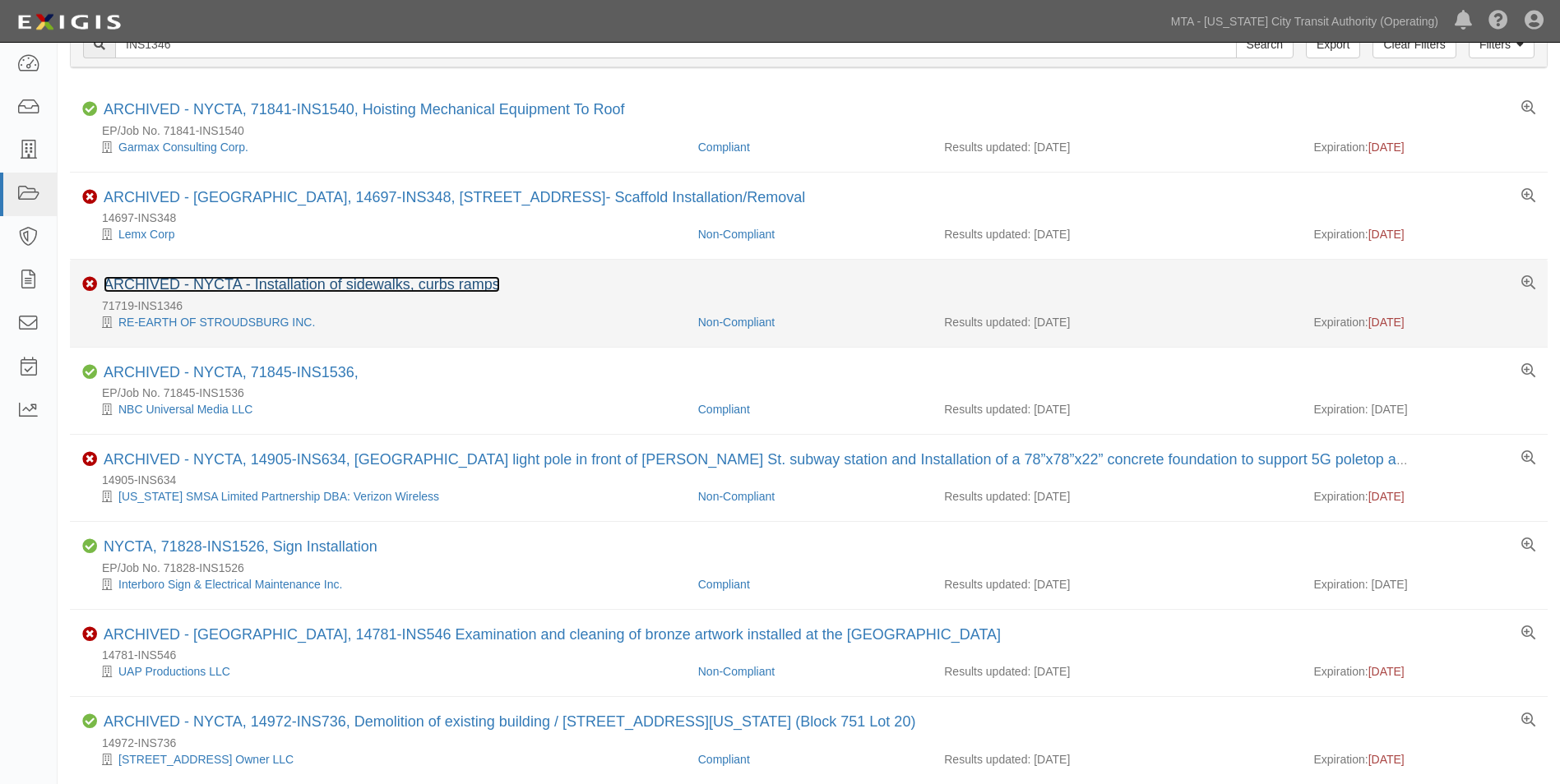
click at [432, 287] on link "ARCHIVED - NYCTA - Installation of sidewalks, curbs ramps" at bounding box center [301, 284] width 396 height 16
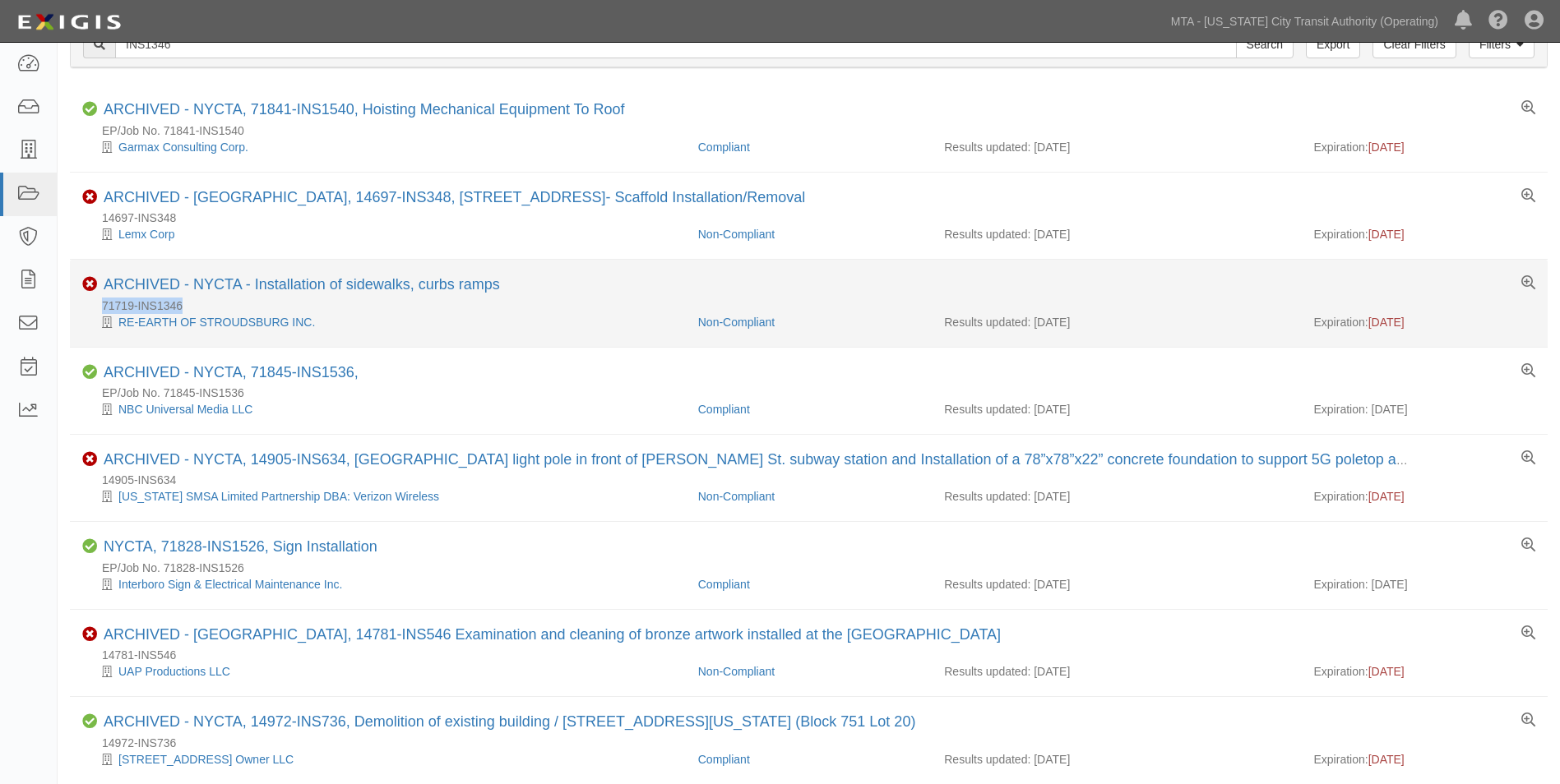
drag, startPoint x: 192, startPoint y: 305, endPoint x: 97, endPoint y: 305, distance: 95.0
click at [97, 305] on div "71719-INS1346" at bounding box center [815, 305] width 1466 height 16
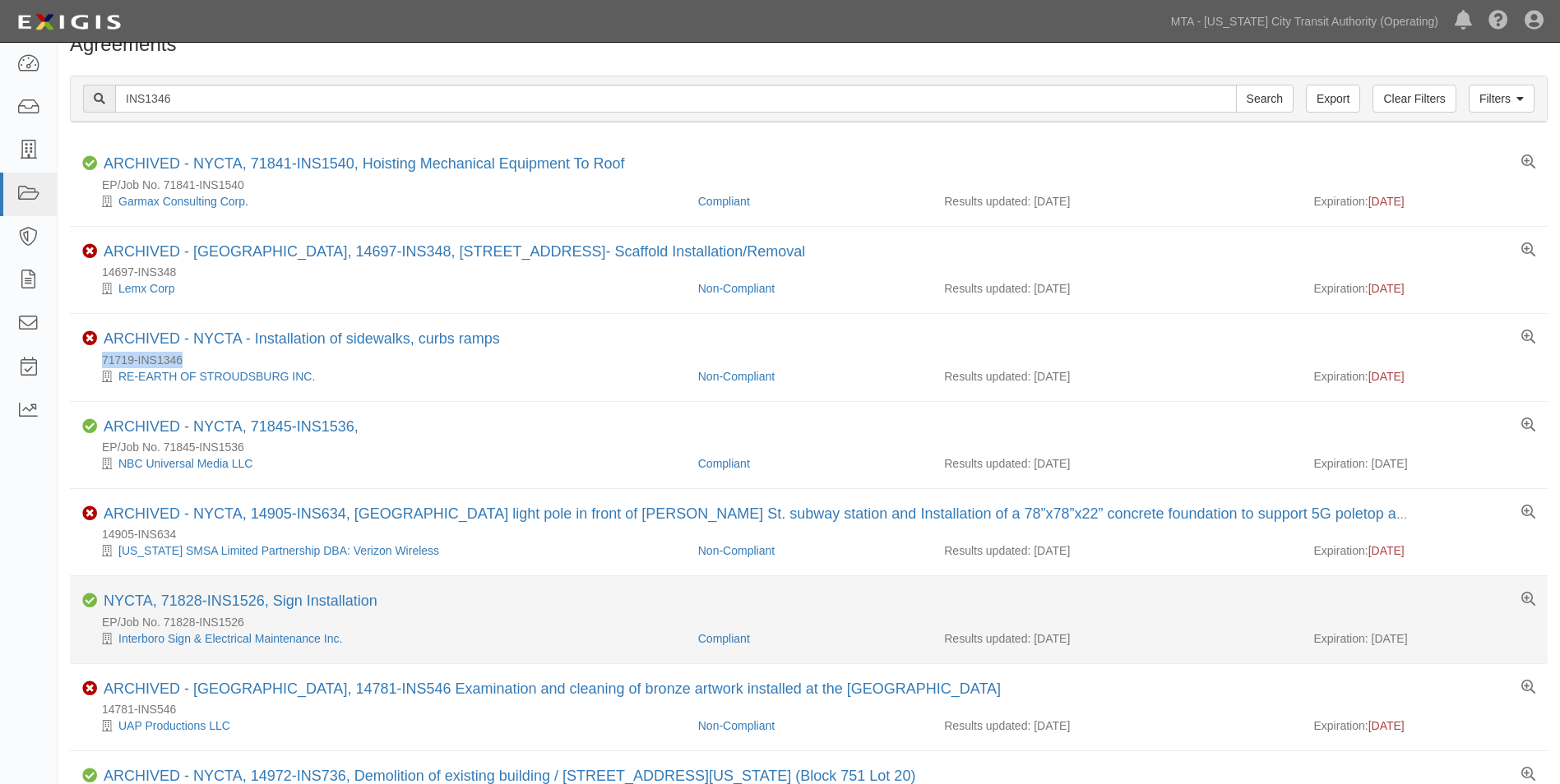
scroll to position [0, 0]
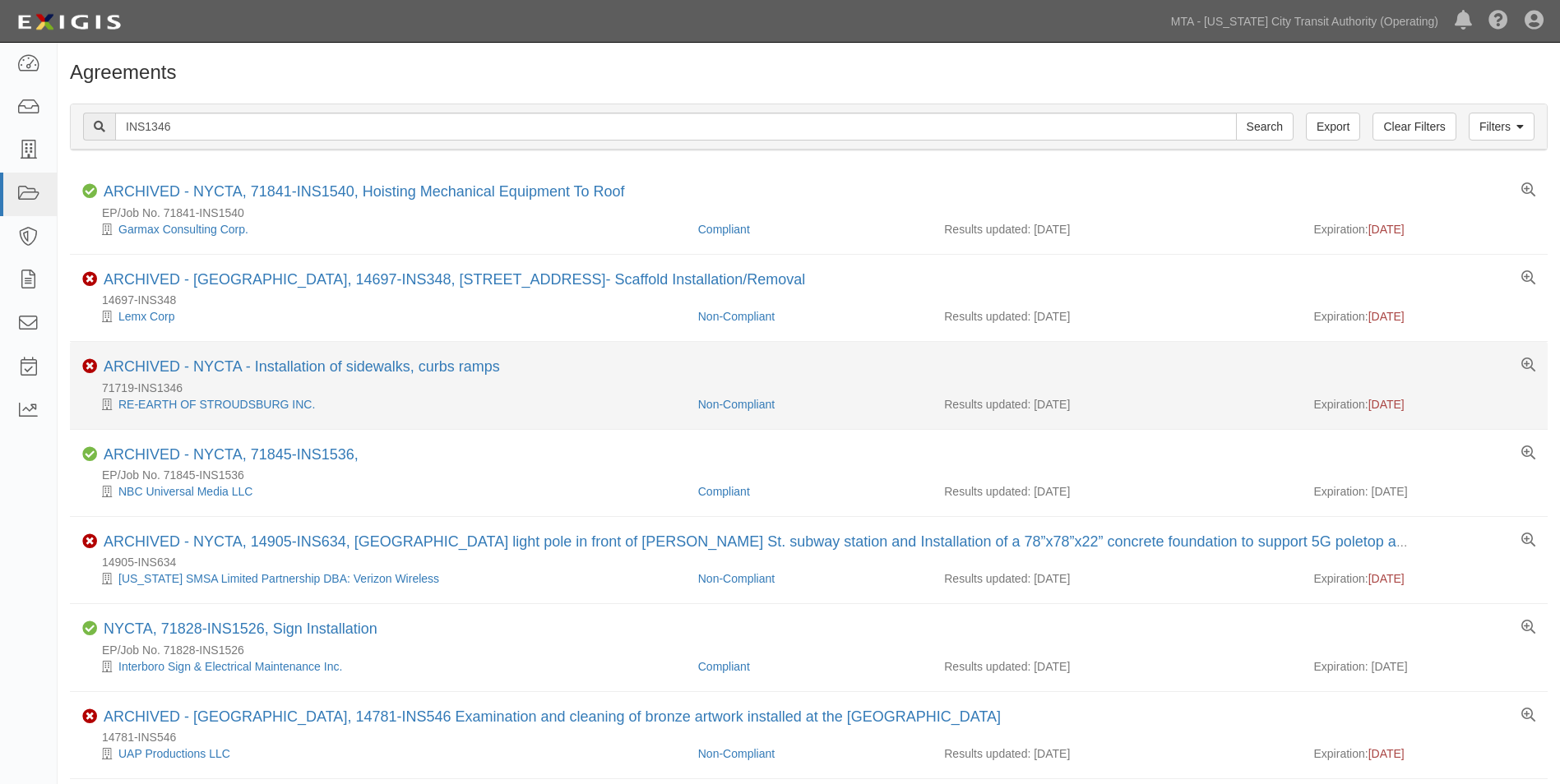
click at [650, 372] on div "Non-Compliant ARCHIVED - NYCTA - Installation of sidewalks, curbs ramps" at bounding box center [808, 369] width 1478 height 21
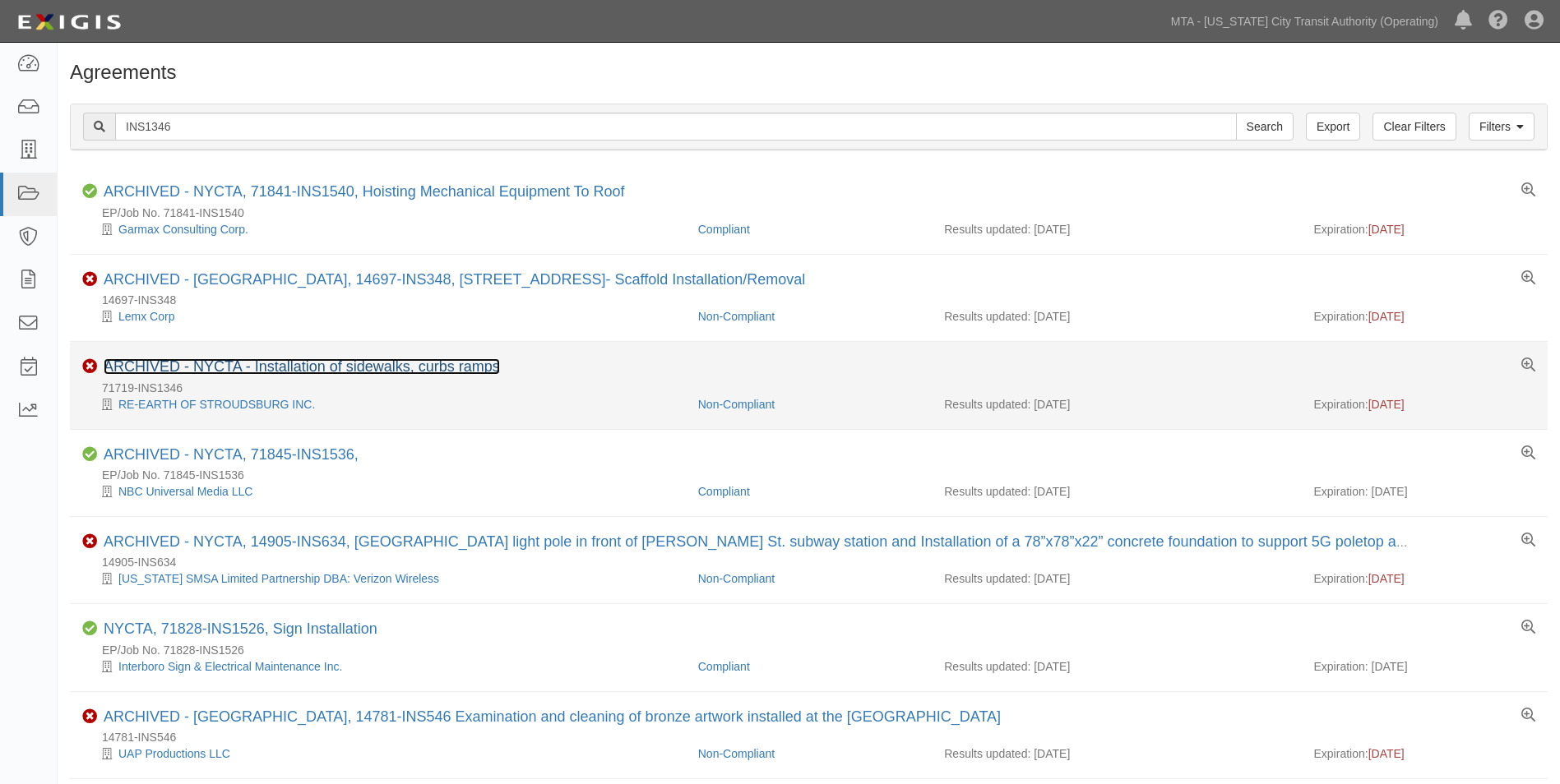
click at [323, 367] on link "ARCHIVED - NYCTA - Installation of sidewalks, curbs ramps" at bounding box center [301, 367] width 396 height 16
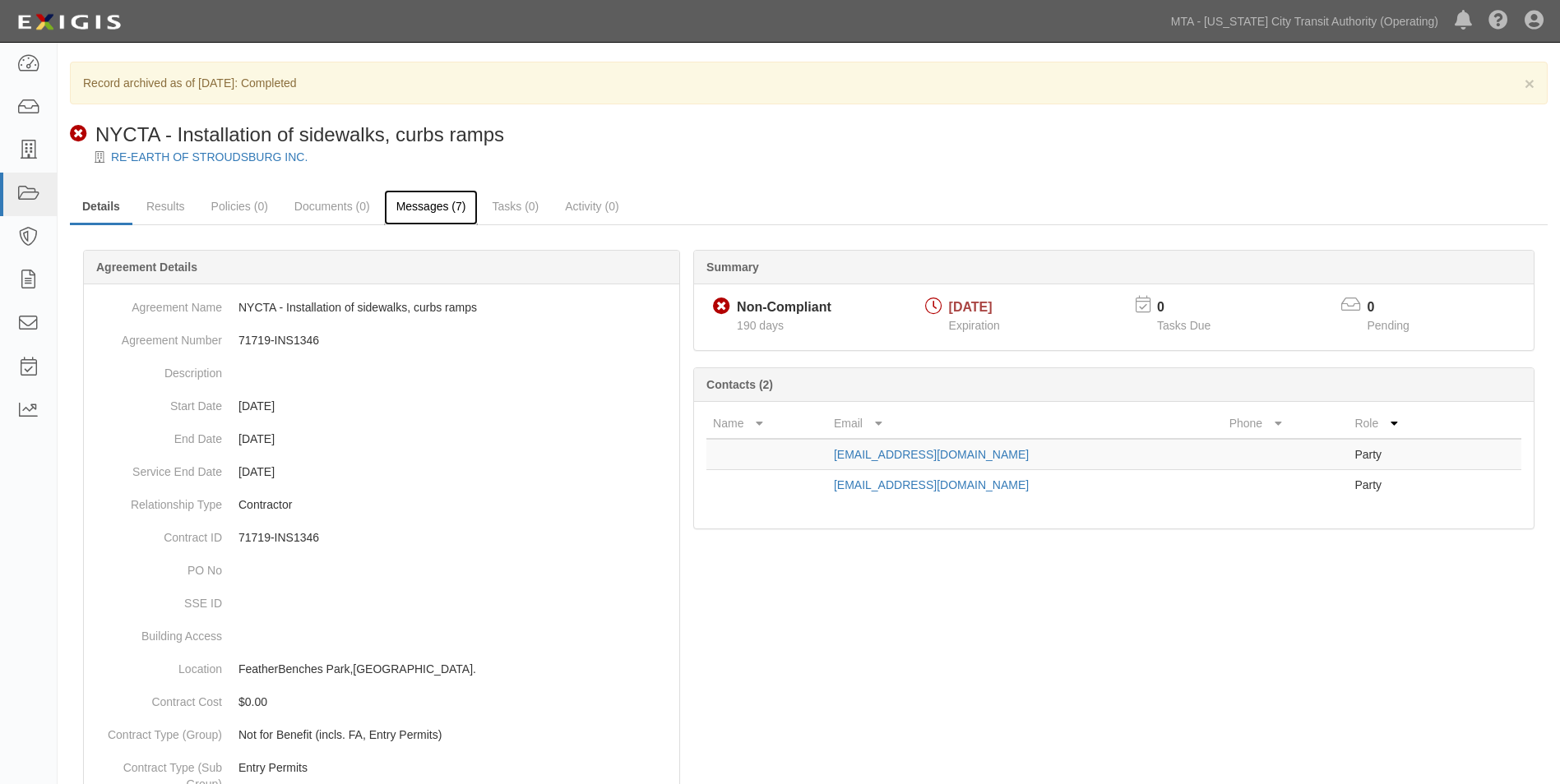
click at [463, 204] on link "Messages (7)" at bounding box center [431, 207] width 95 height 35
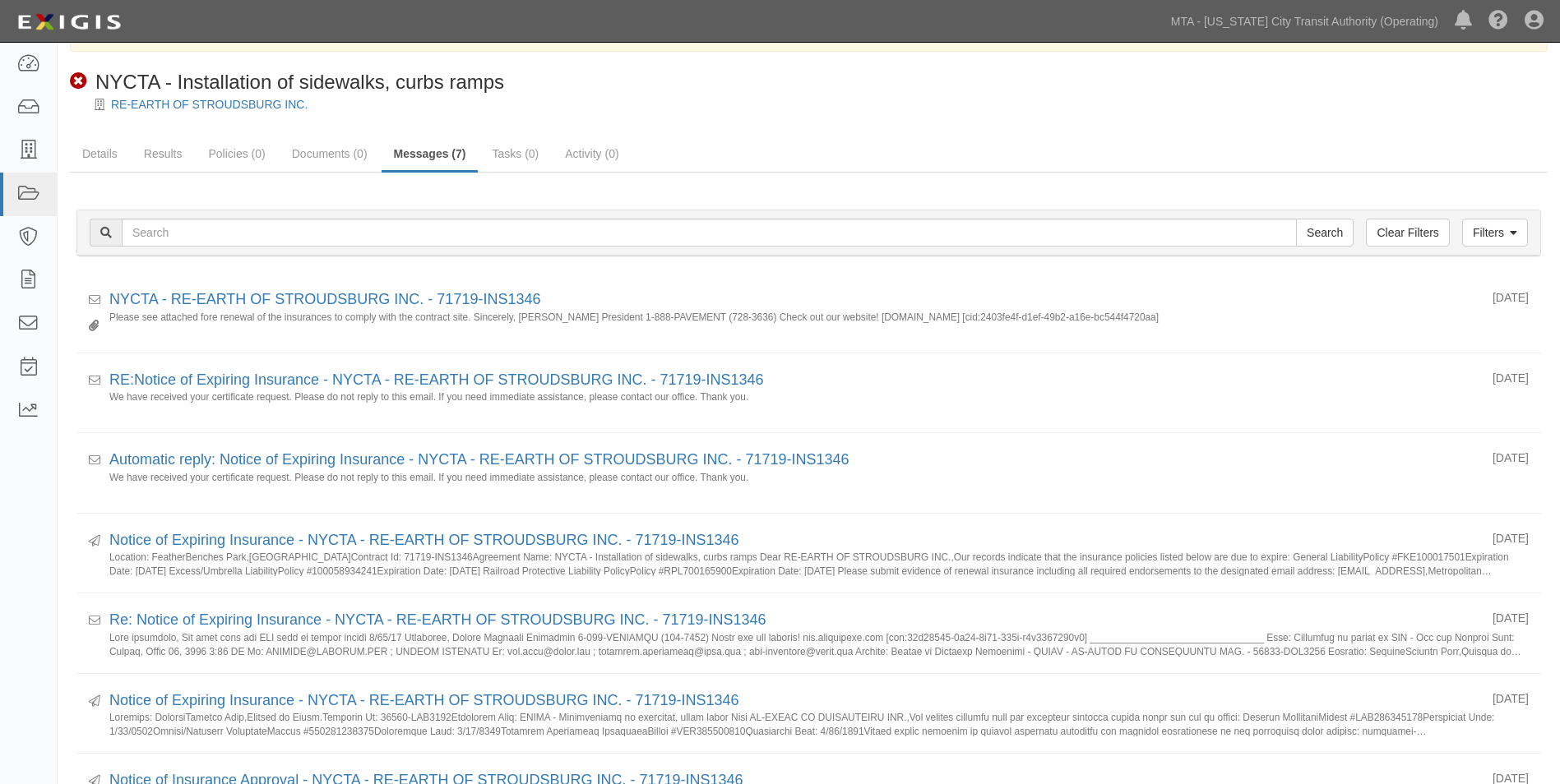
scroll to position [82, 0]
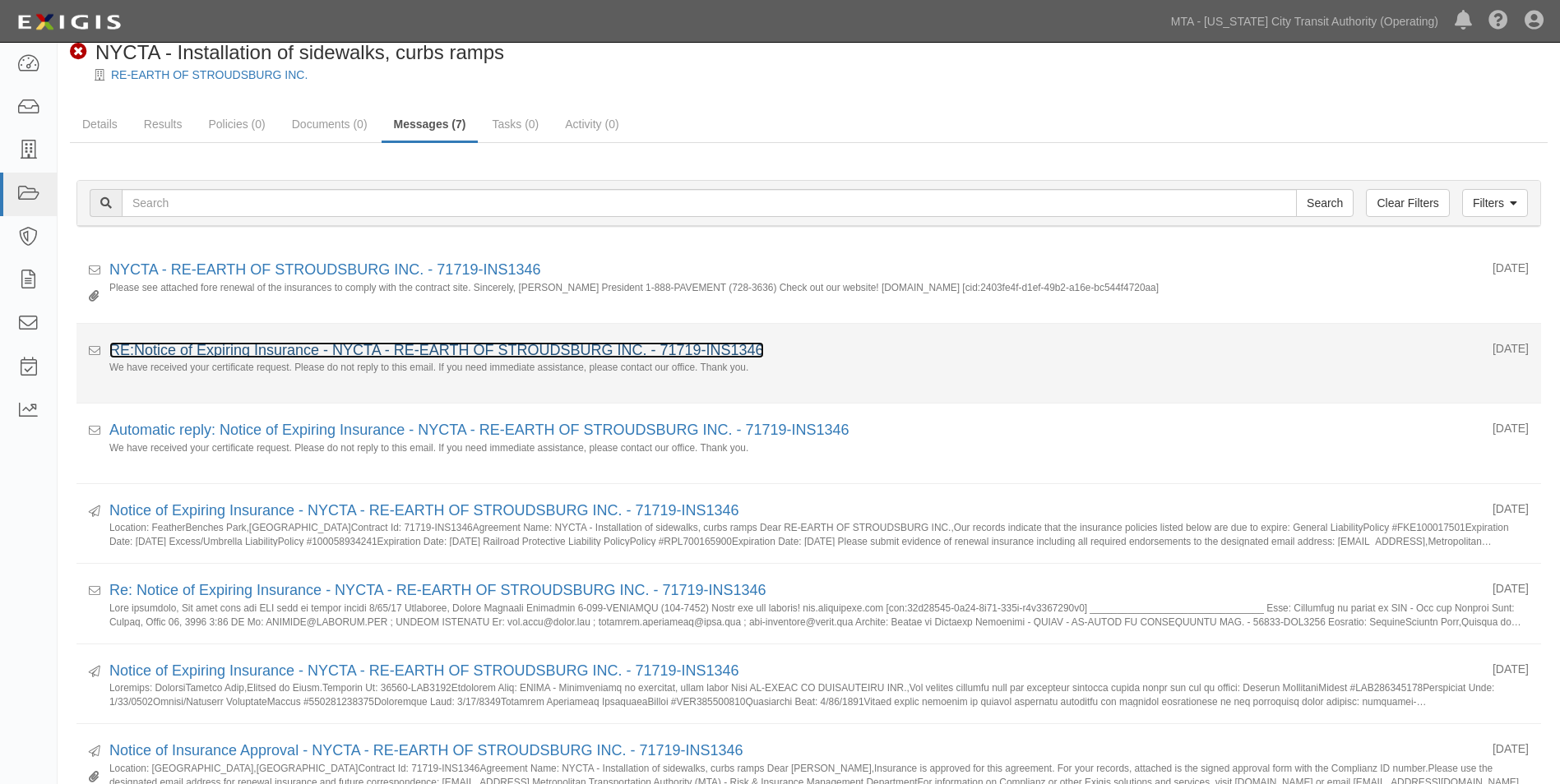
click at [346, 355] on link "RE:Notice of Expiring Insurance - NYCTA - RE-EARTH OF STROUDSBURG INC. - 71719-…" at bounding box center [437, 350] width 655 height 16
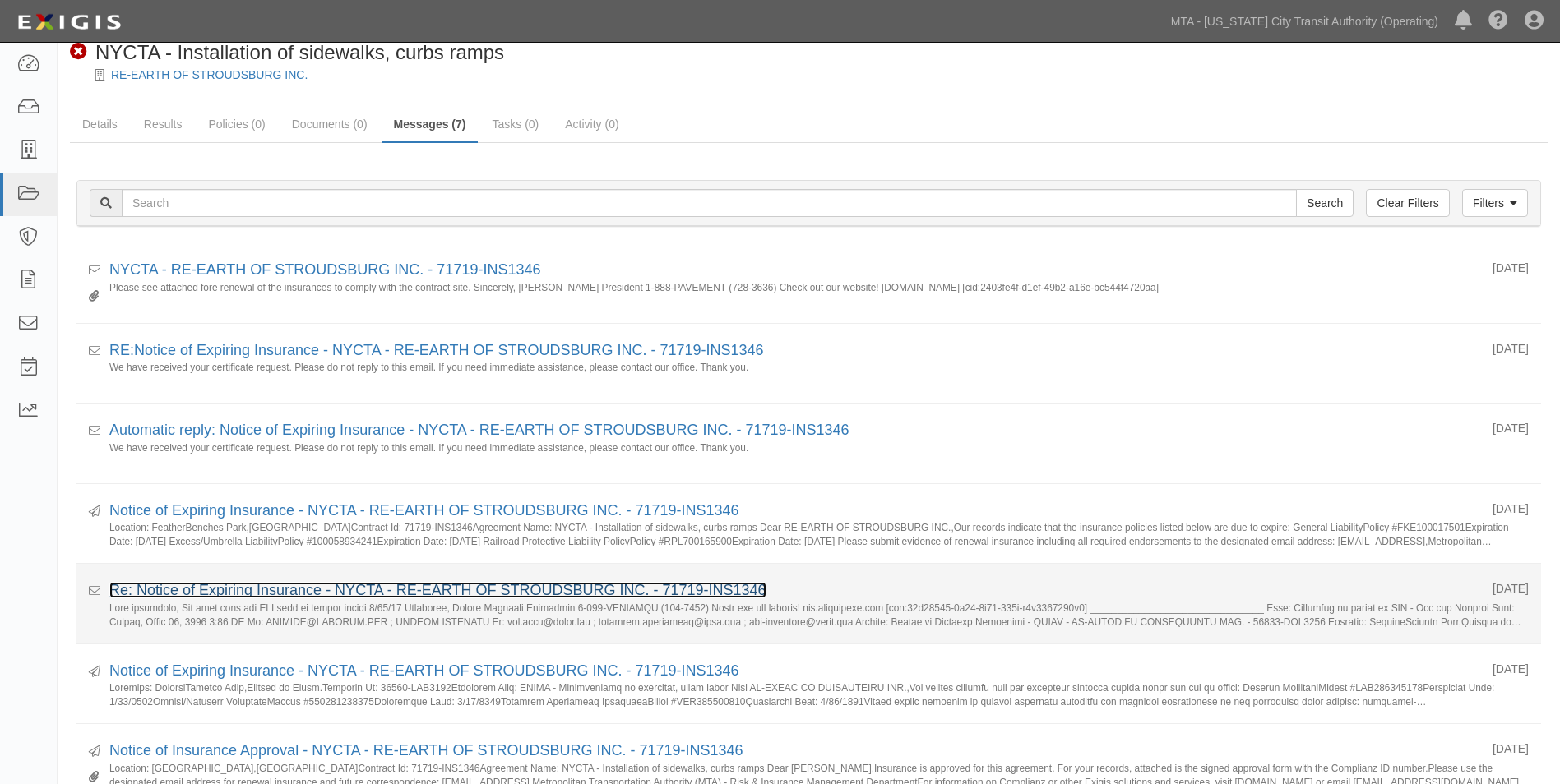
click at [557, 590] on link "Re: Notice of Expiring Insurance - NYCTA - RE-EARTH OF STROUDSBURG INC. - 71719…" at bounding box center [438, 590] width 657 height 16
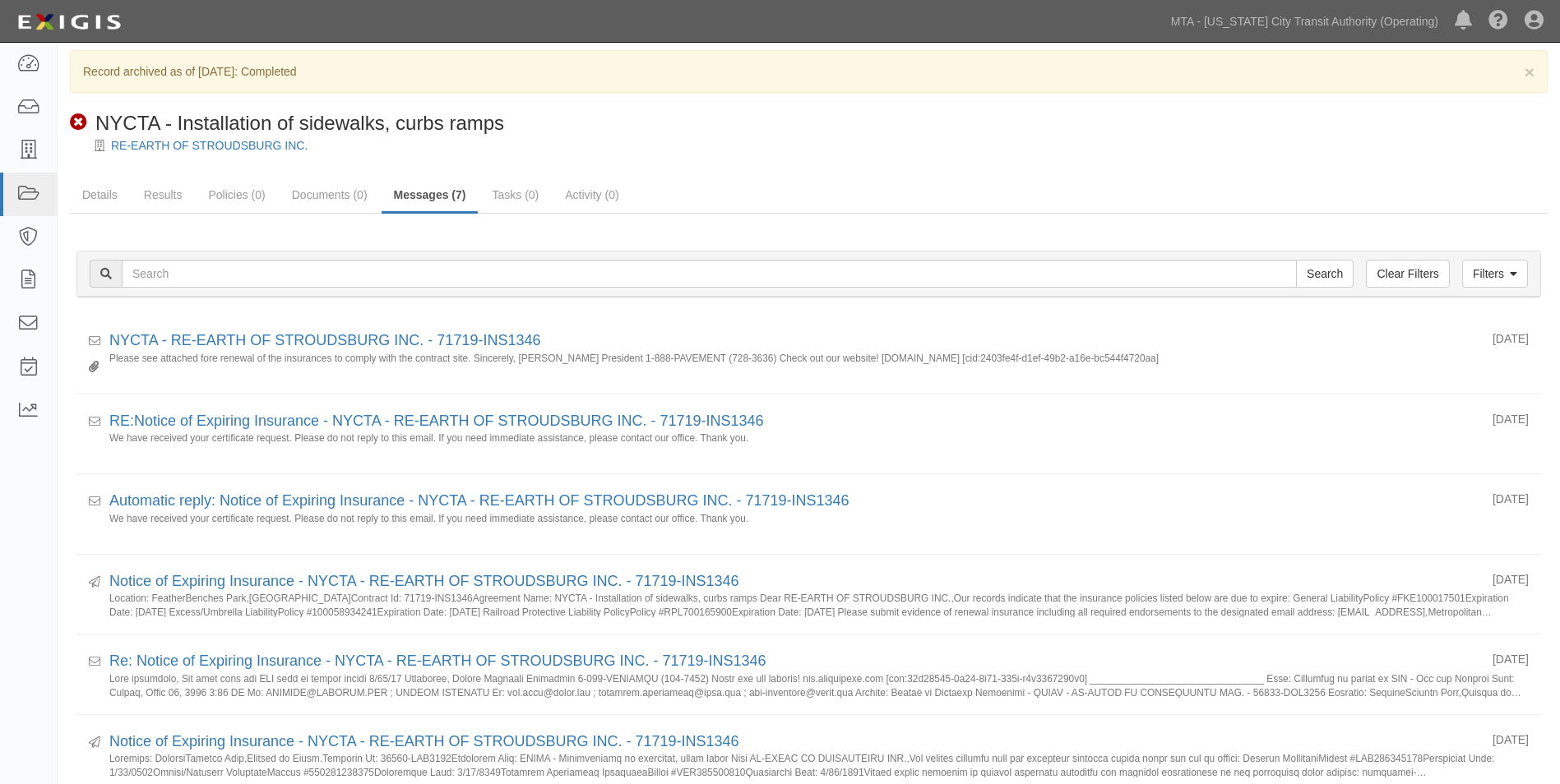
scroll to position [0, 0]
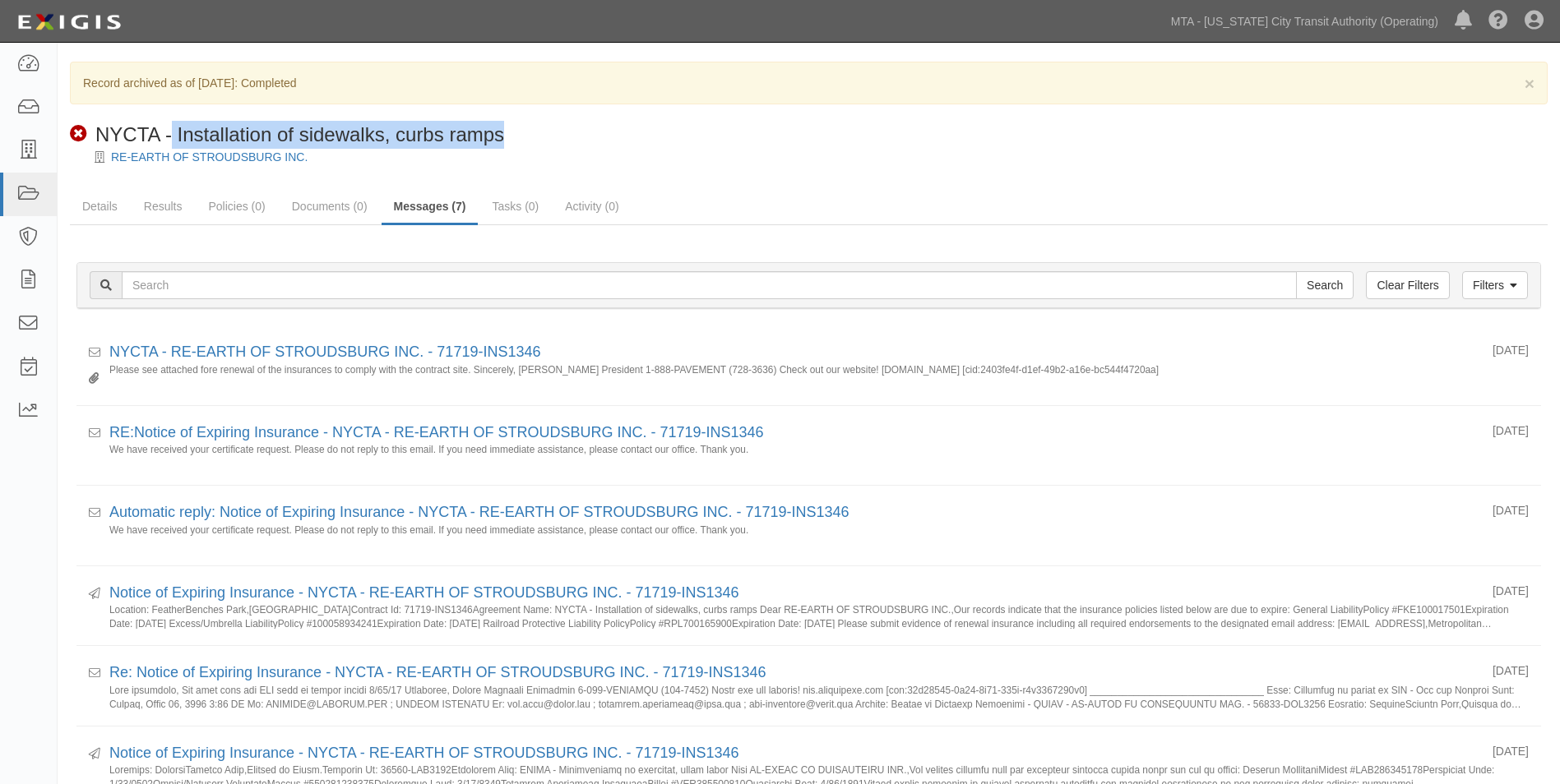
drag, startPoint x: 518, startPoint y: 142, endPoint x: 174, endPoint y: 121, distance: 344.6
click at [174, 121] on div "Non-Compliant NYCTA - Installation of sidewalks, curbs ramps" at bounding box center [815, 135] width 1490 height 28
drag, startPoint x: 174, startPoint y: 121, endPoint x: 323, endPoint y: 160, distance: 154.0
click at [323, 160] on div "RE-EARTH OF STROUDSBURG INC." at bounding box center [821, 157] width 1478 height 16
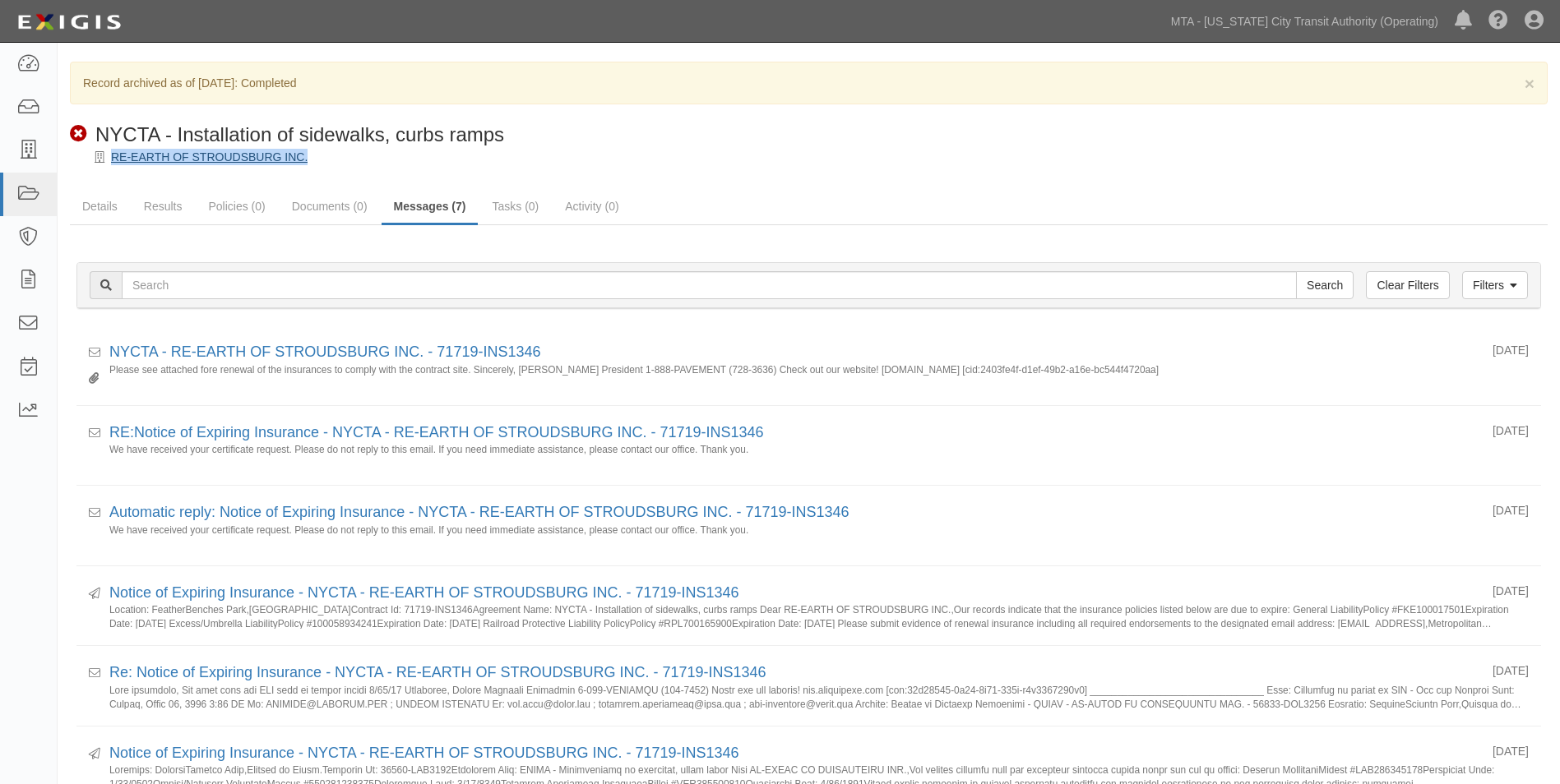
drag, startPoint x: 327, startPoint y: 158, endPoint x: 112, endPoint y: 157, distance: 215.0
click at [112, 157] on div "RE-EARTH OF STROUDSBURG INC." at bounding box center [821, 157] width 1478 height 16
click at [498, 140] on span "NYCTA - Installation of sidewalks, curbs ramps" at bounding box center [300, 135] width 409 height 22
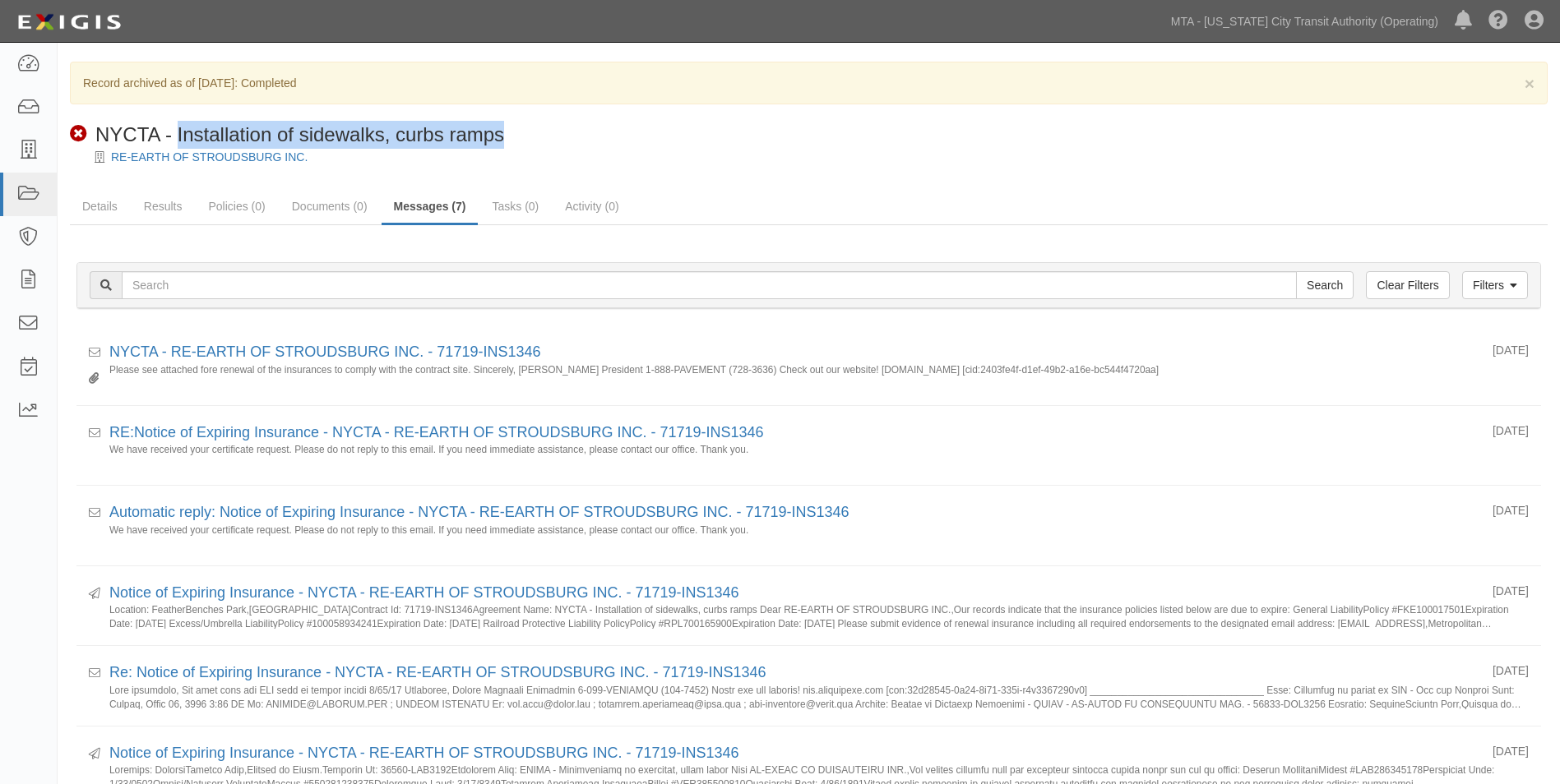
drag, startPoint x: 514, startPoint y: 135, endPoint x: 178, endPoint y: 125, distance: 336.1
click at [178, 125] on div "Non-Compliant NYCTA - Installation of sidewalks, curbs ramps" at bounding box center [815, 135] width 1490 height 28
drag, startPoint x: 178, startPoint y: 125, endPoint x: 393, endPoint y: 131, distance: 215.1
click at [393, 131] on span "NYCTA - Installation of sidewalks, curbs ramps" at bounding box center [300, 135] width 409 height 22
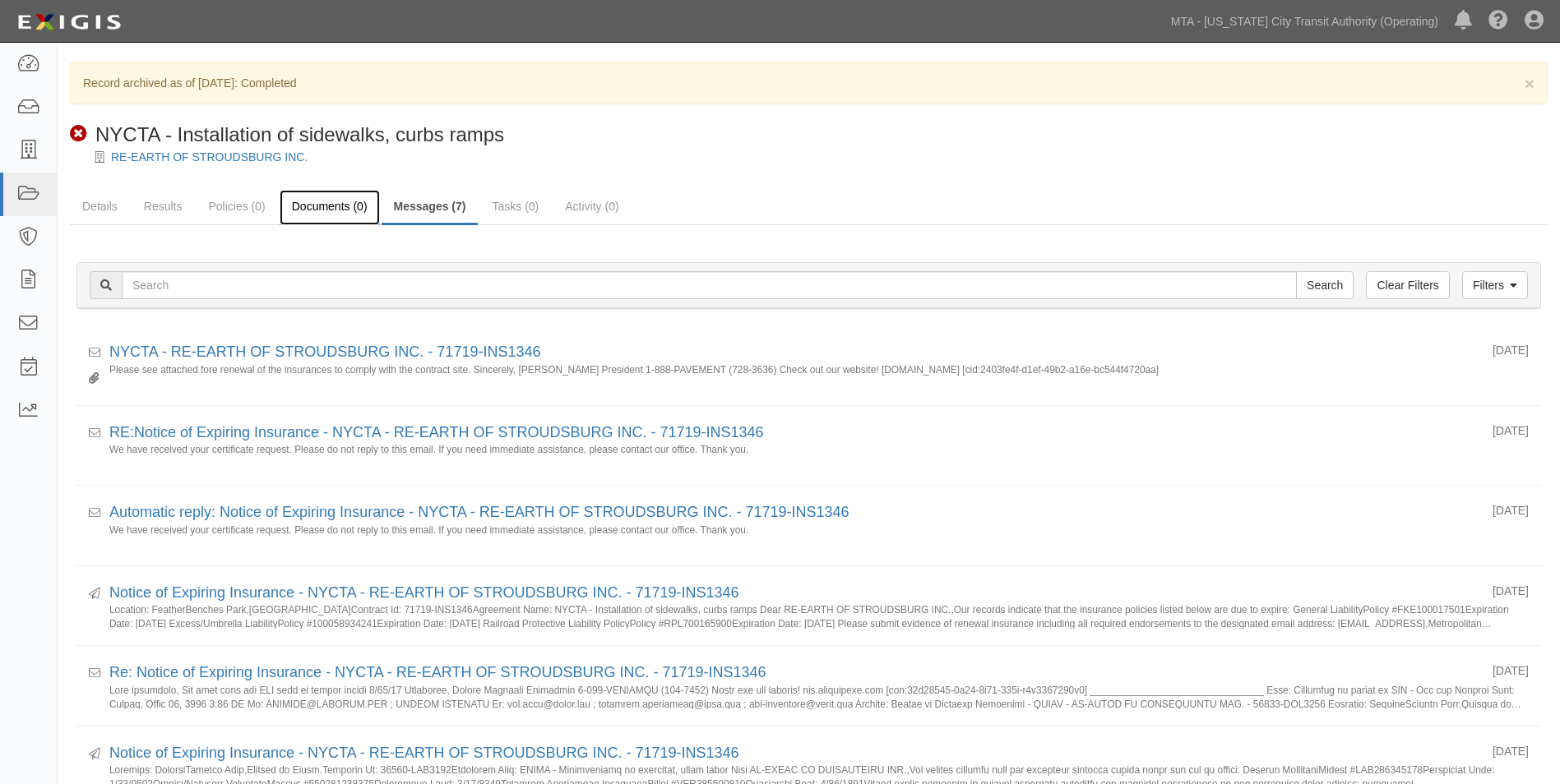
click at [326, 201] on link "Documents (0)" at bounding box center [330, 207] width 100 height 35
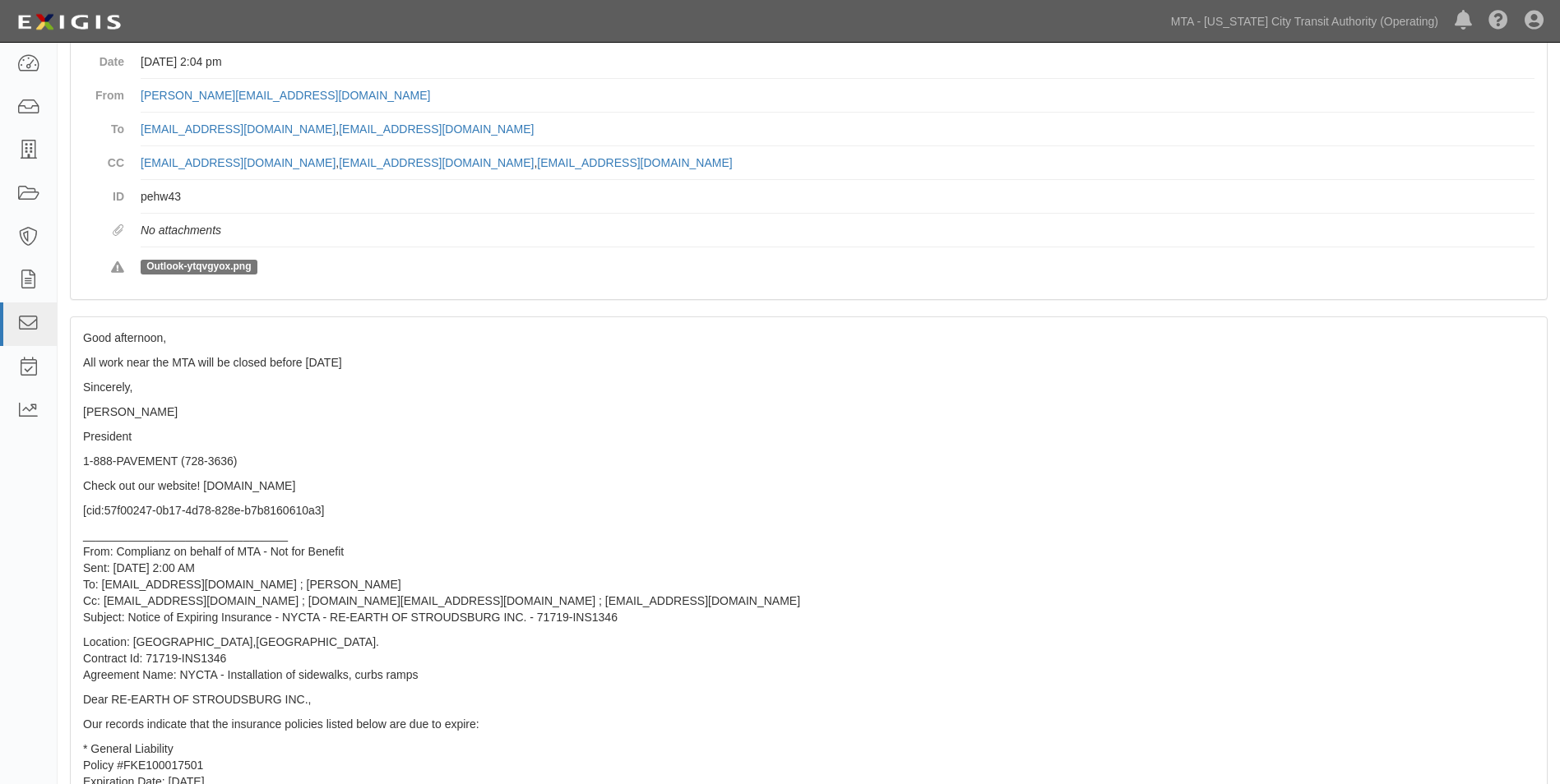
scroll to position [165, 0]
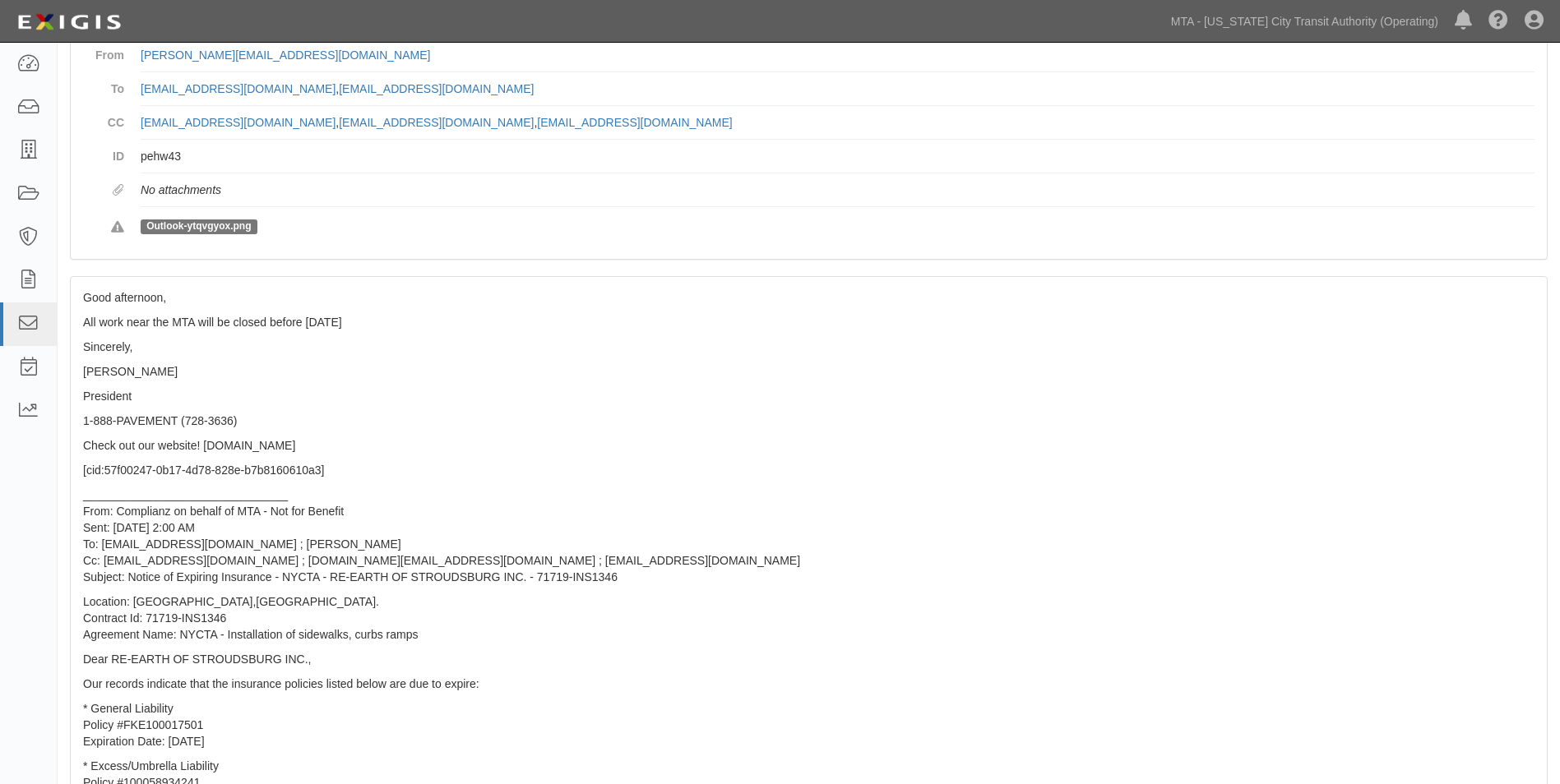
drag, startPoint x: 83, startPoint y: 371, endPoint x: 228, endPoint y: 379, distance: 145.2
click at [228, 379] on p "[PERSON_NAME]" at bounding box center [808, 371] width 1452 height 16
drag, startPoint x: 228, startPoint y: 379, endPoint x: 188, endPoint y: 386, distance: 40.6
click at [188, 386] on div "Good afternoon, All work near the MTA will be closed before [DATE] Sincerely, M…" at bounding box center [808, 687] width 1476 height 822
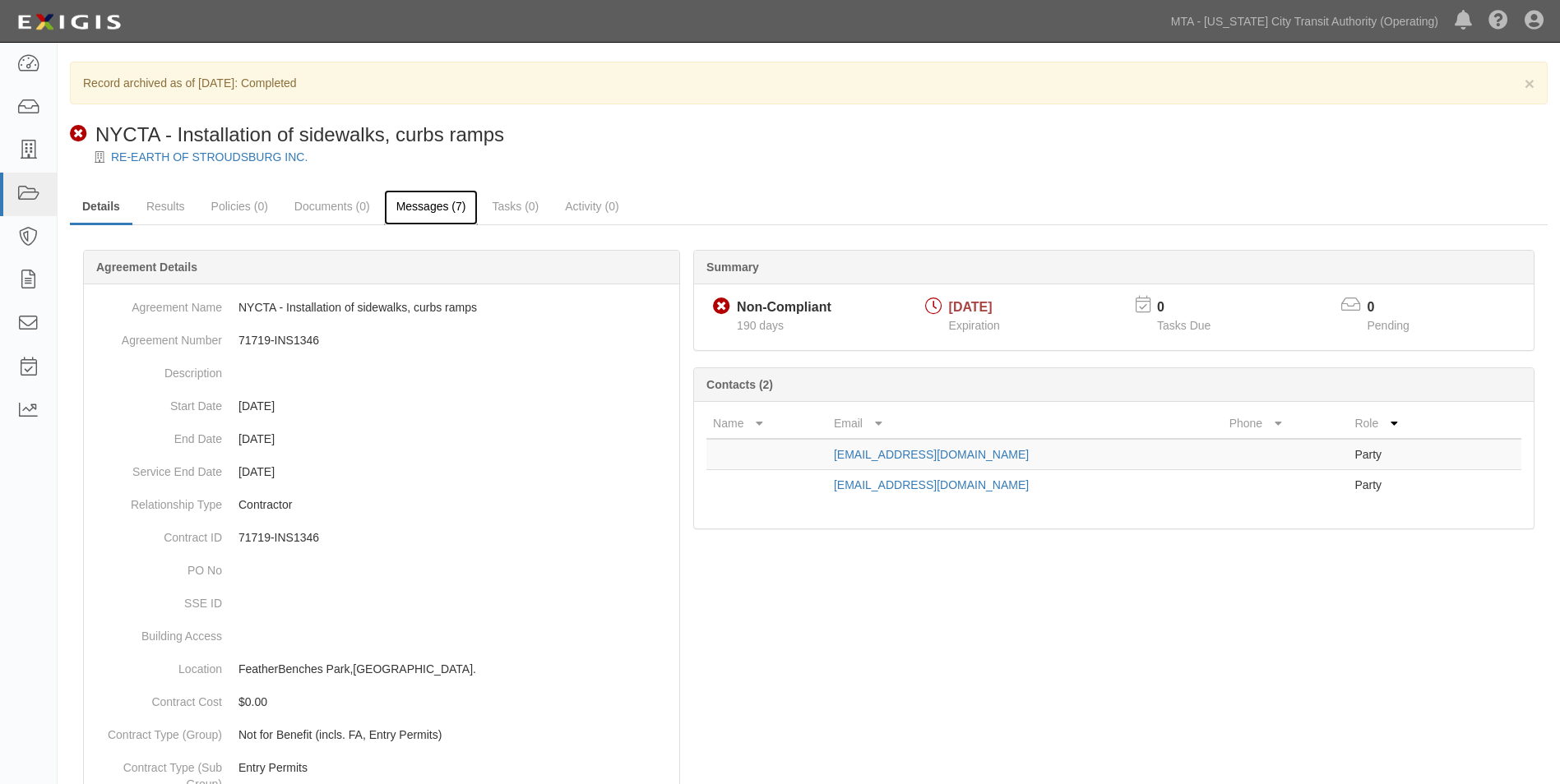
click at [412, 204] on link "Messages (7)" at bounding box center [431, 207] width 95 height 35
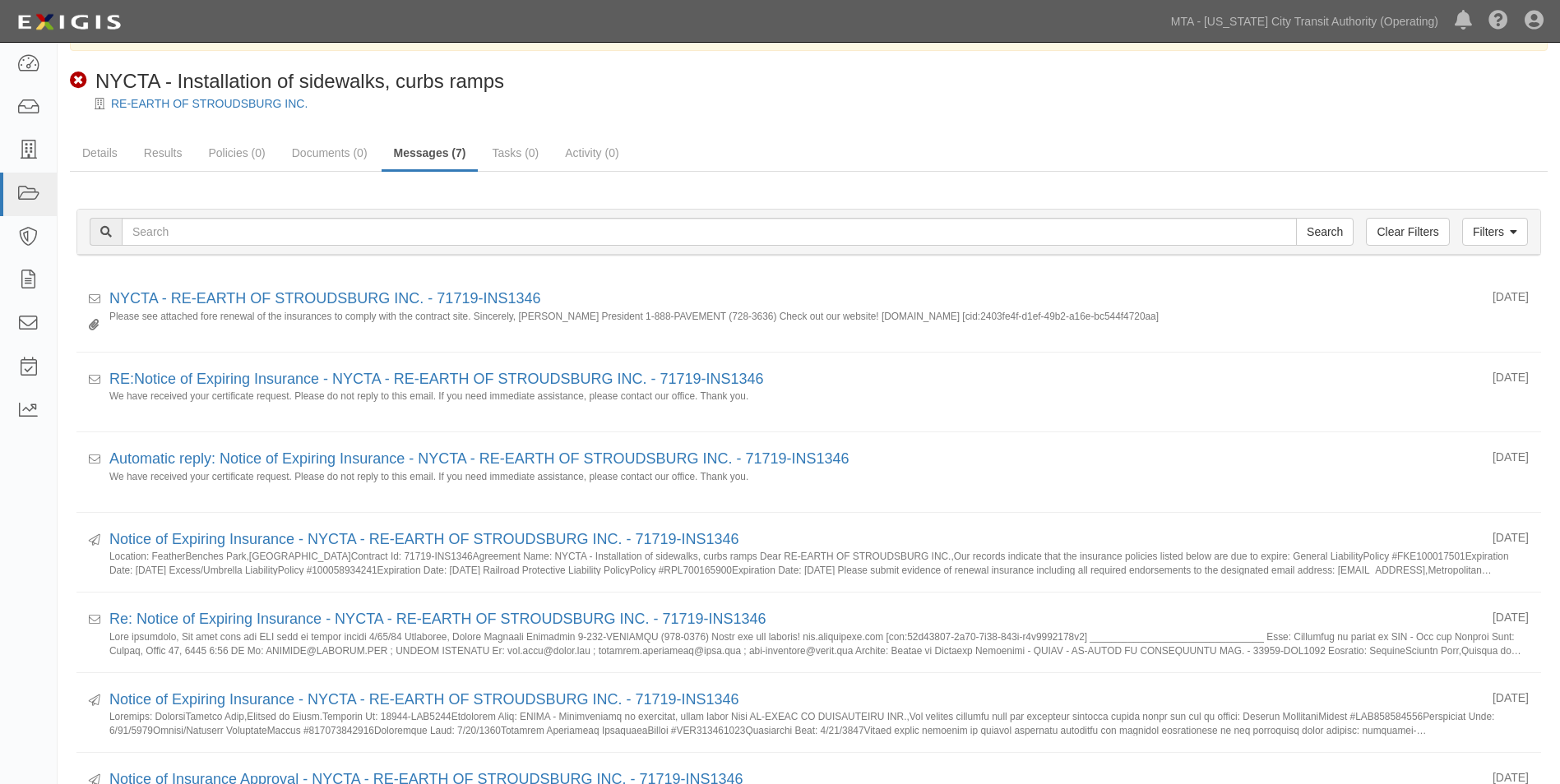
scroll to position [82, 0]
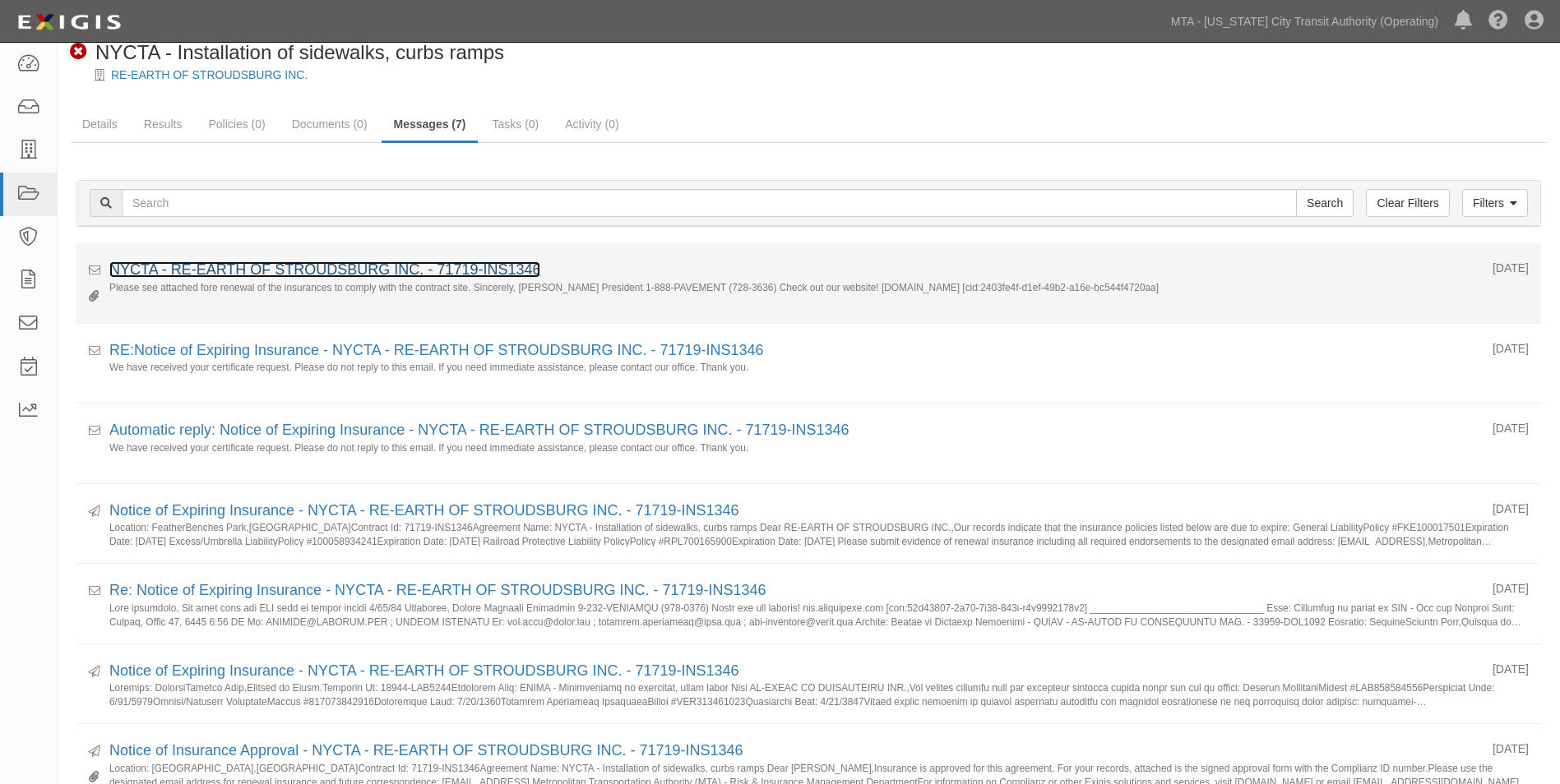
click at [394, 266] on link "NYCTA - RE-EARTH OF STROUDSBURG INC. - 71719-INS1346" at bounding box center [325, 269] width 431 height 16
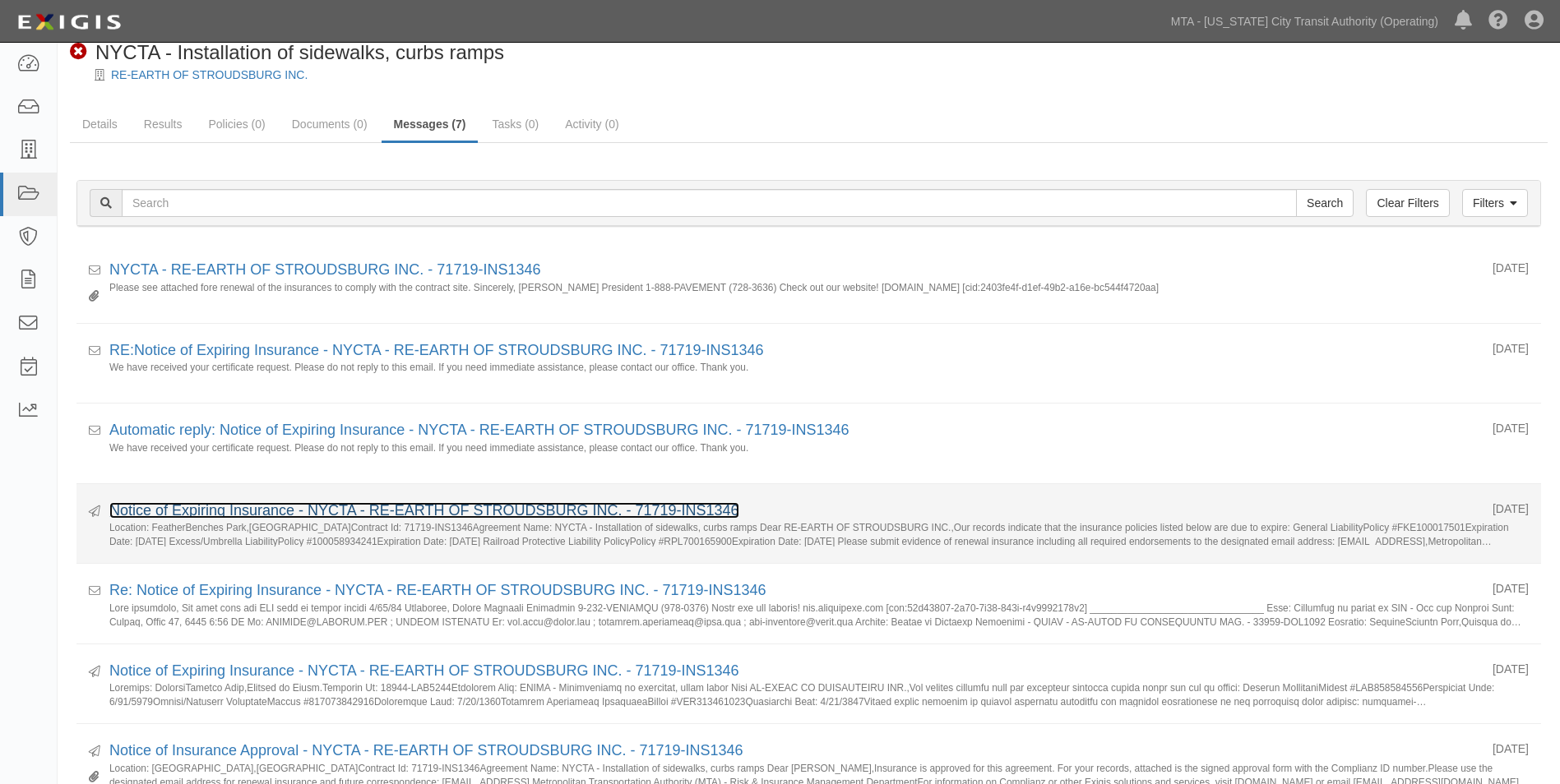
click at [543, 512] on link "Notice of Expiring Insurance - NYCTA - RE-EARTH OF STROUDSBURG INC. - 71719-INS…" at bounding box center [425, 510] width 630 height 16
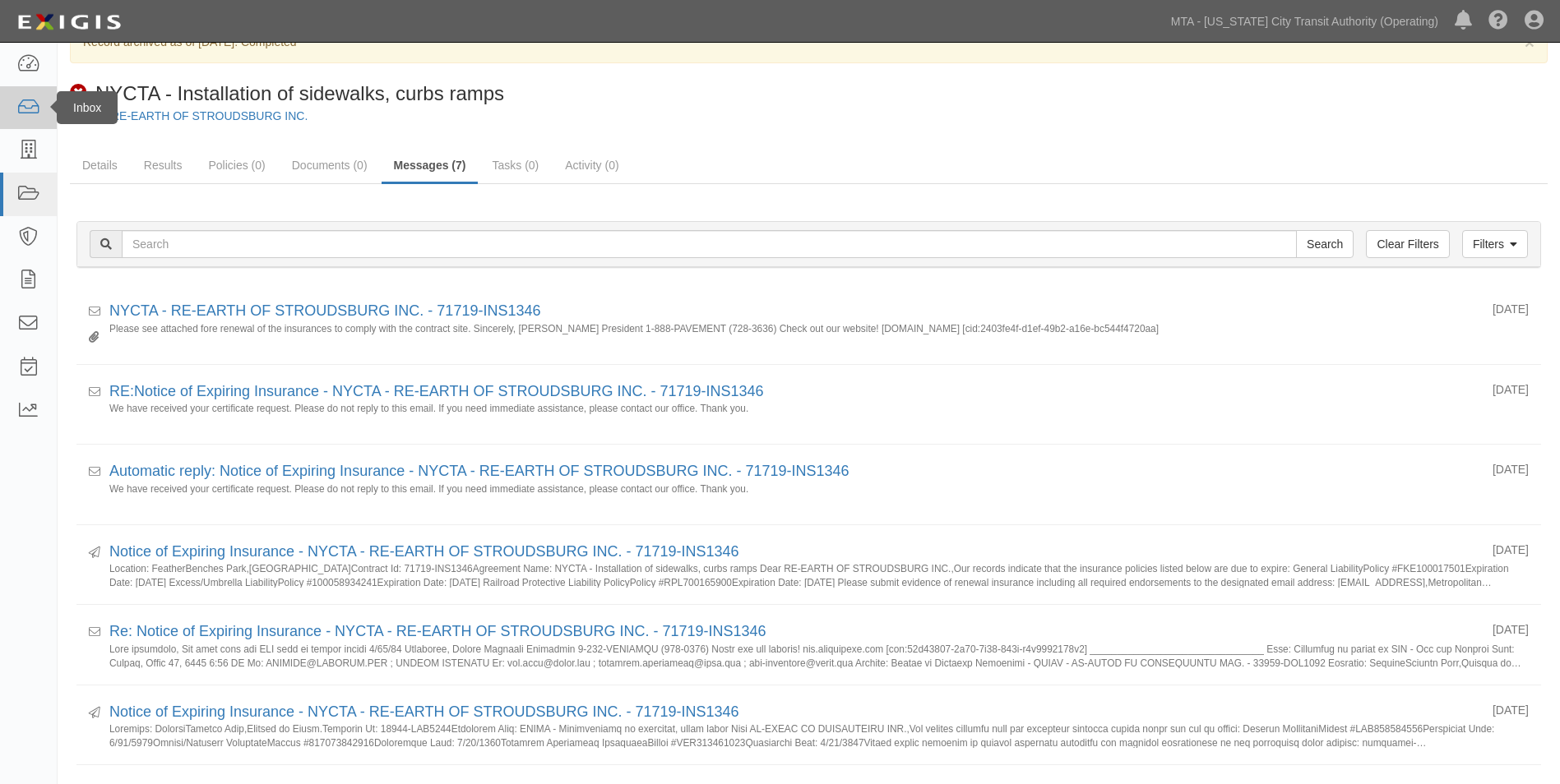
scroll to position [0, 0]
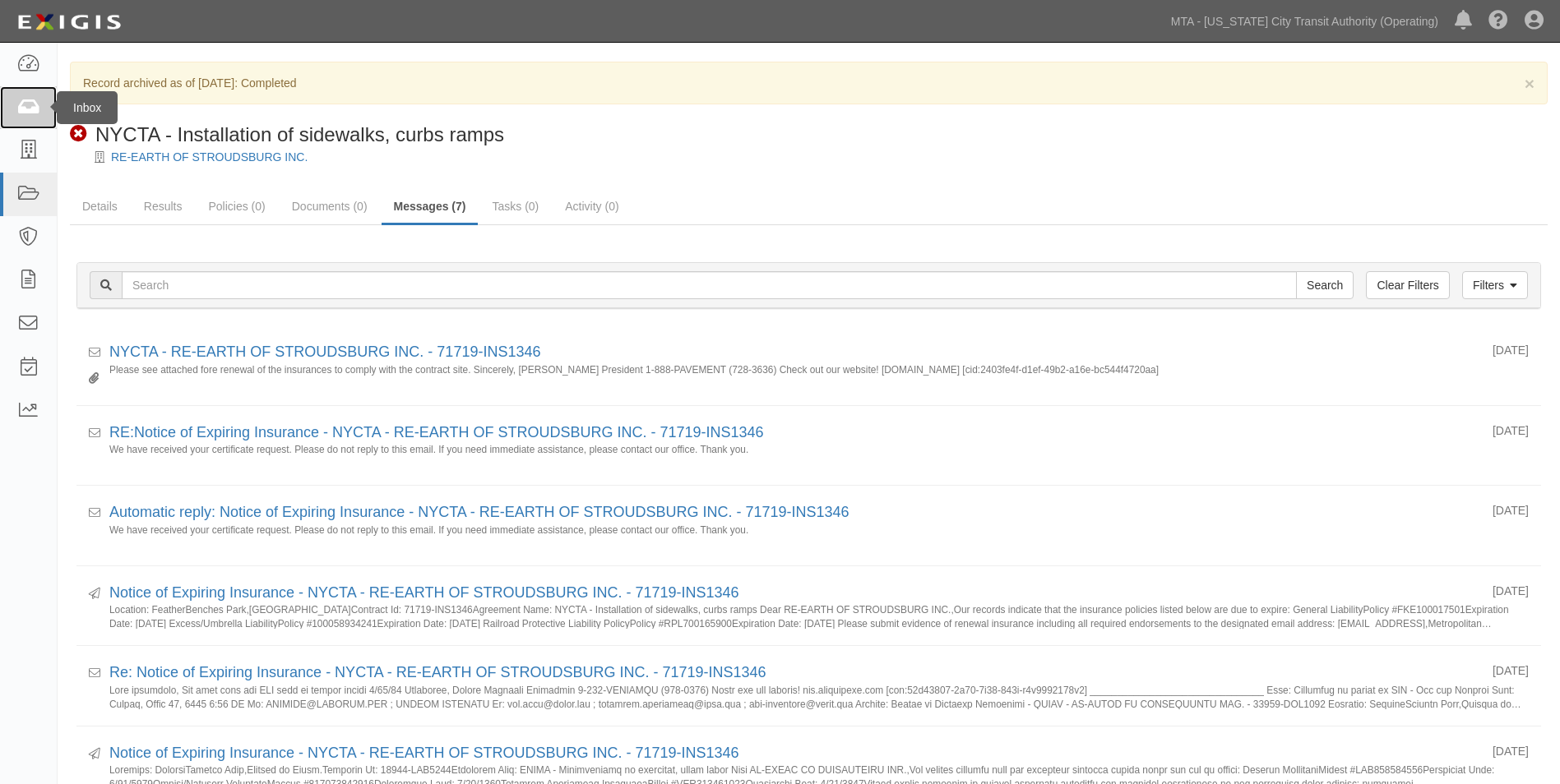
click at [45, 94] on link at bounding box center [28, 108] width 57 height 44
click at [39, 72] on icon at bounding box center [28, 65] width 23 height 19
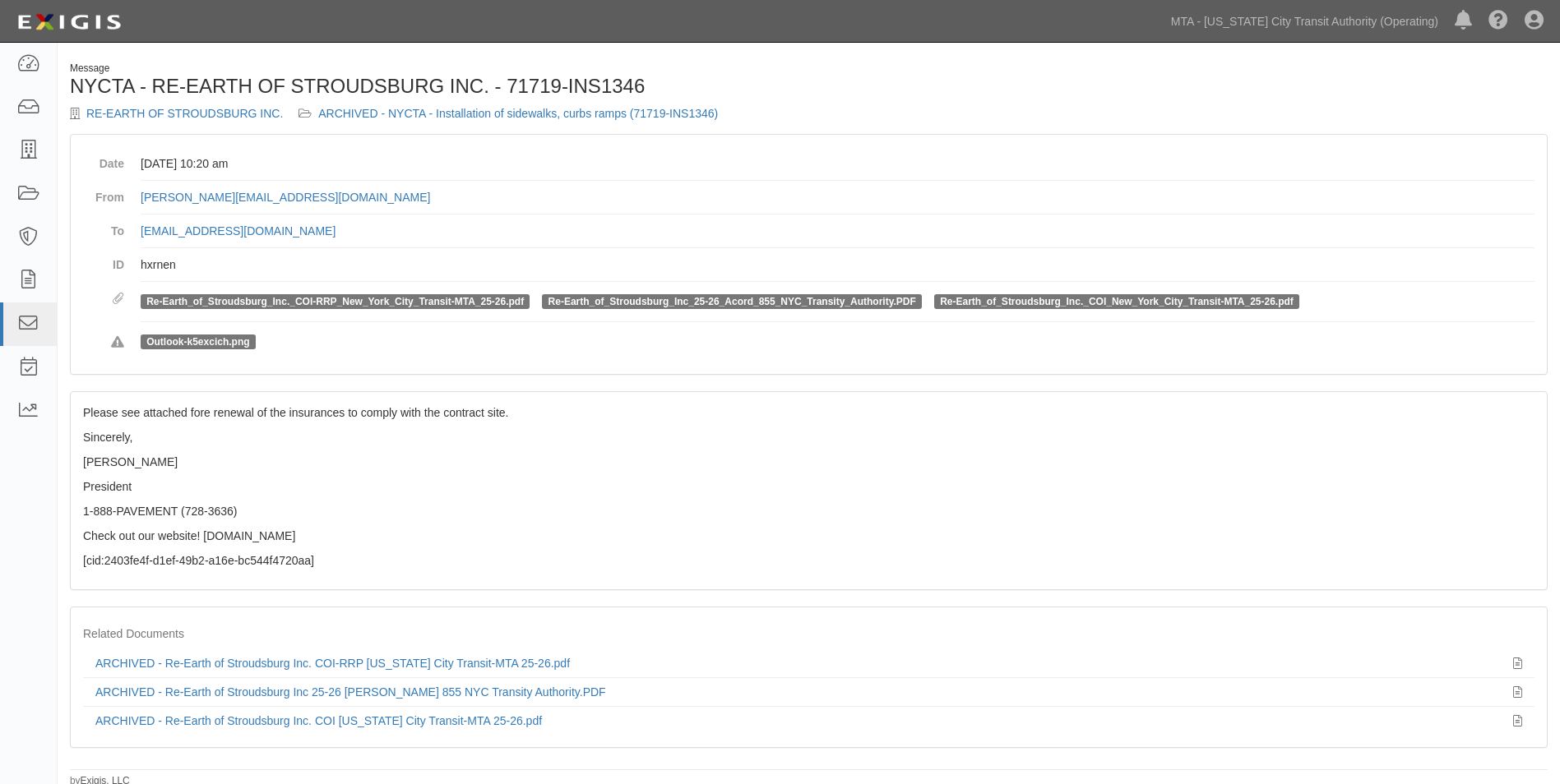
scroll to position [4, 0]
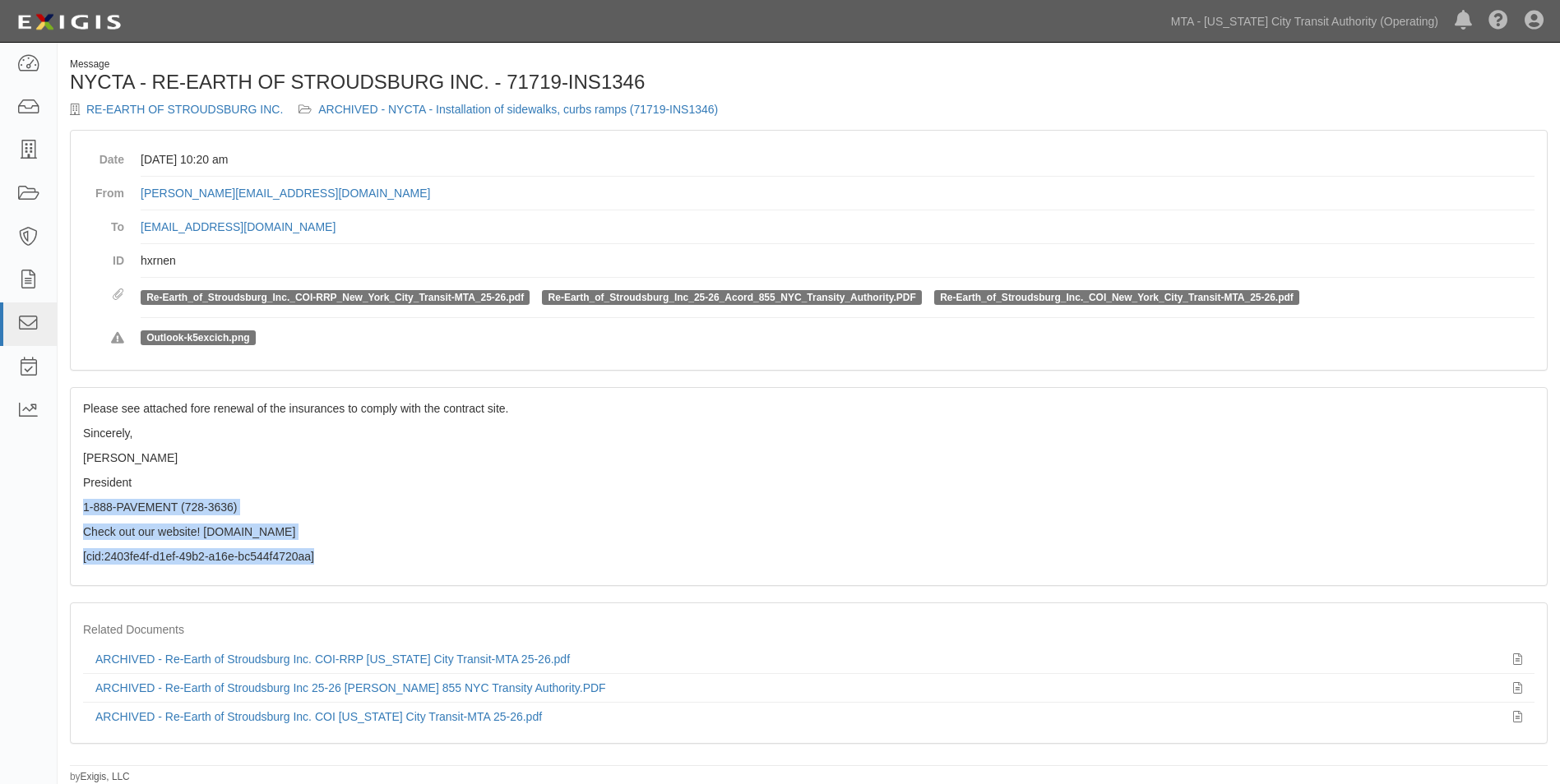
drag, startPoint x: 318, startPoint y: 558, endPoint x: 68, endPoint y: 499, distance: 256.9
click at [68, 499] on div "Message NYCTA - RE-EARTH OF STROUDSBURG INC. - 71719-INS1346 RE-EARTH OF STROUD…" at bounding box center [809, 421] width 1503 height 727
click at [519, 537] on p "Check out our website! www.reearthusa.com" at bounding box center [808, 531] width 1452 height 16
